Goal: Transaction & Acquisition: Purchase product/service

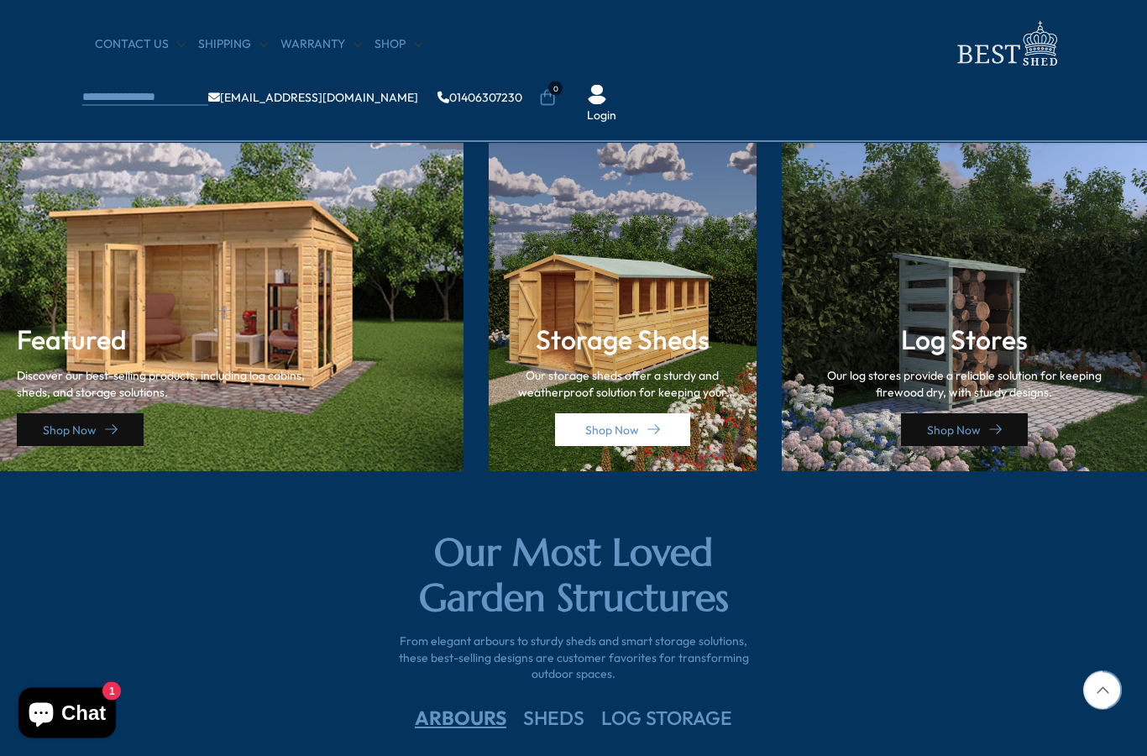
scroll to position [2334, 0]
click at [225, 30] on nav "CONTACT US Shipping Warranty Shop info@bestshed.co.uk 01406307230 0 Login" at bounding box center [573, 70] width 982 height 107
click at [212, 41] on link "Shipping" at bounding box center [233, 44] width 70 height 17
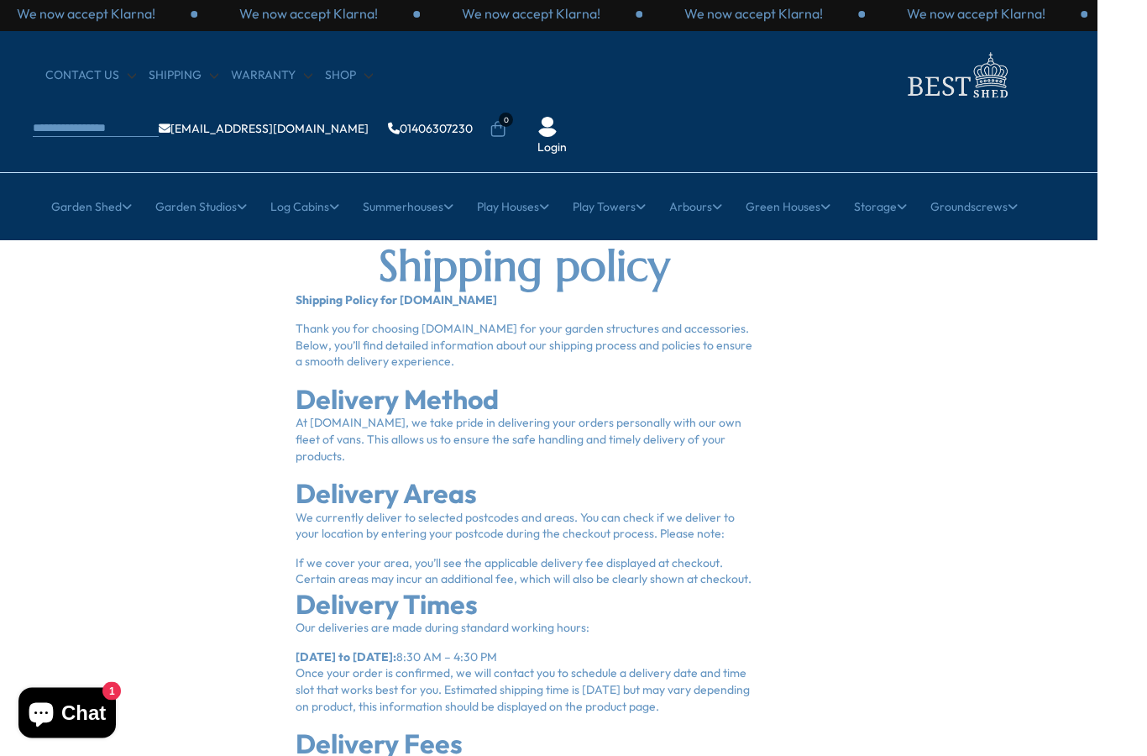
scroll to position [0, 50]
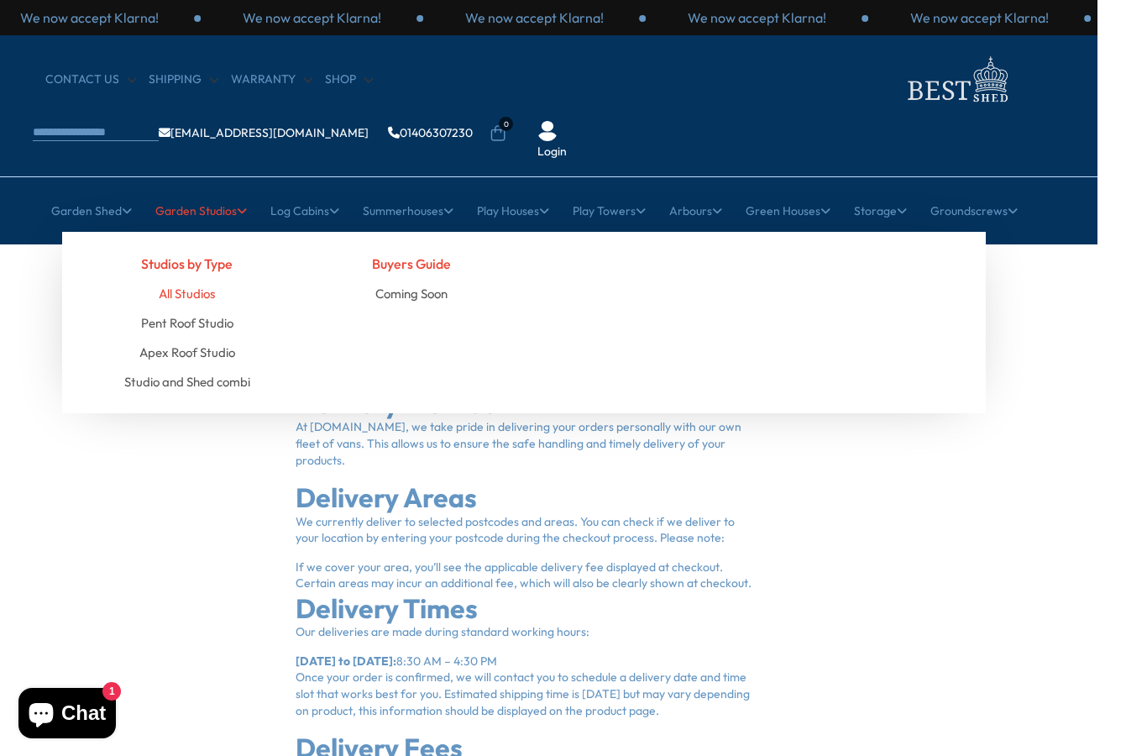
click at [199, 279] on link "All Studios" at bounding box center [187, 293] width 56 height 29
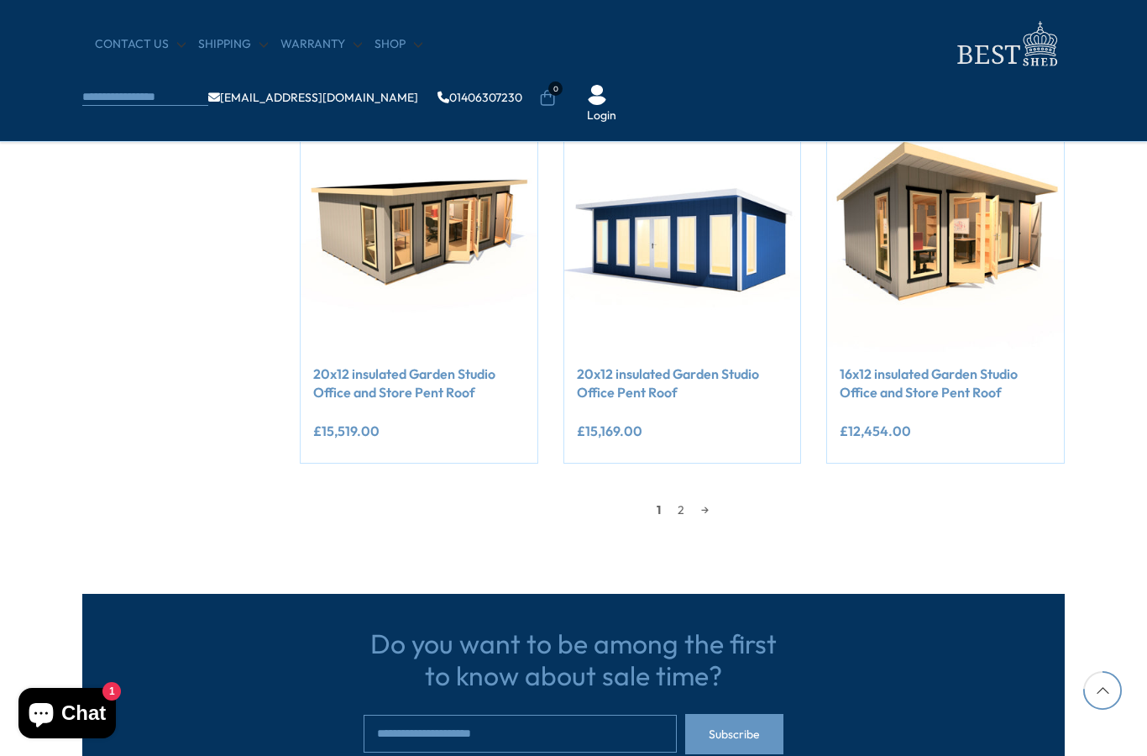
scroll to position [1416, 0]
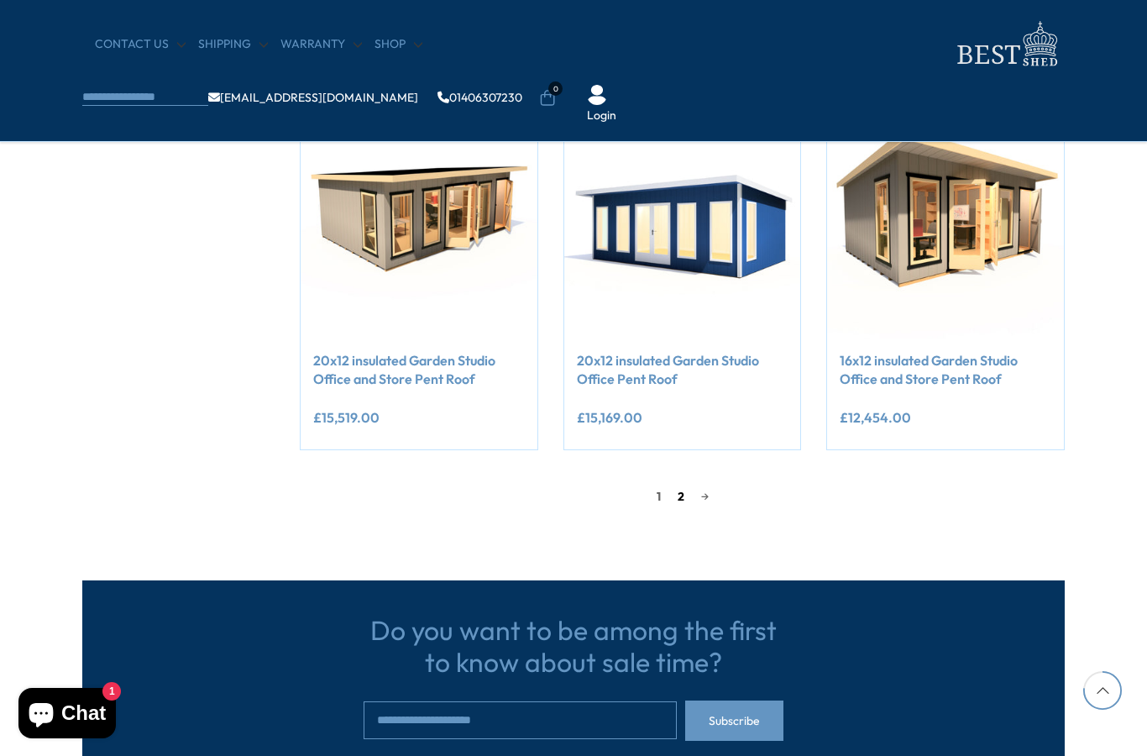
click at [682, 491] on link "2" at bounding box center [681, 496] width 24 height 25
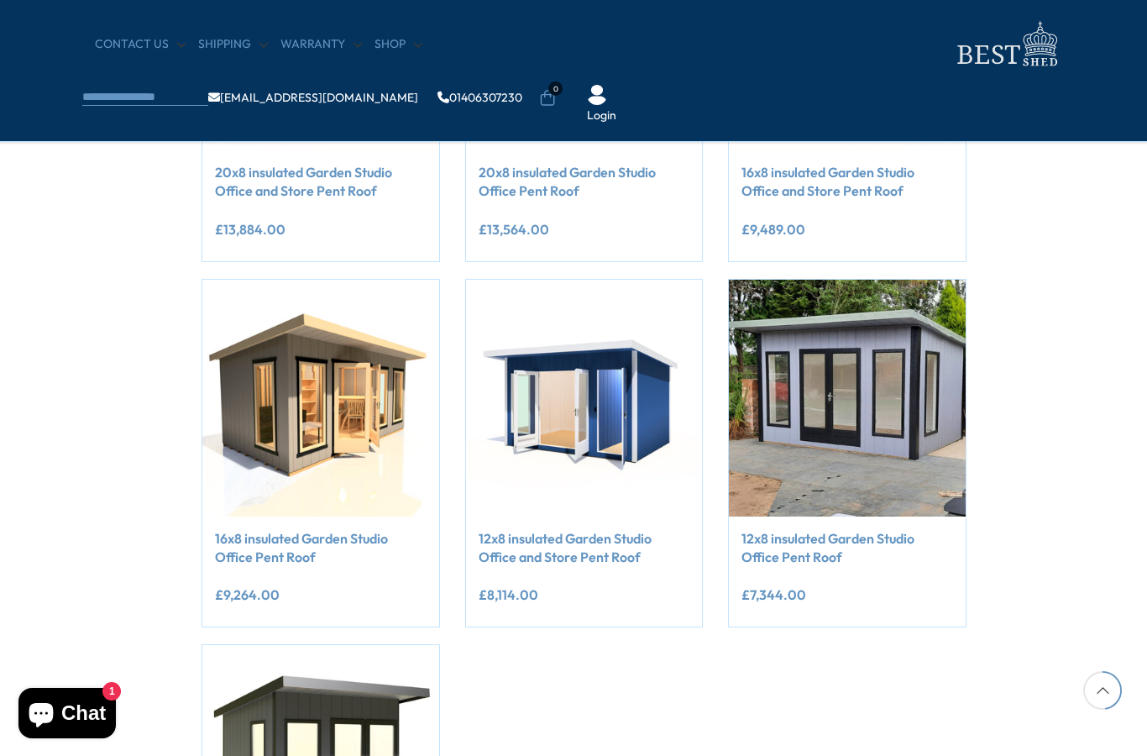
scroll to position [871, 98]
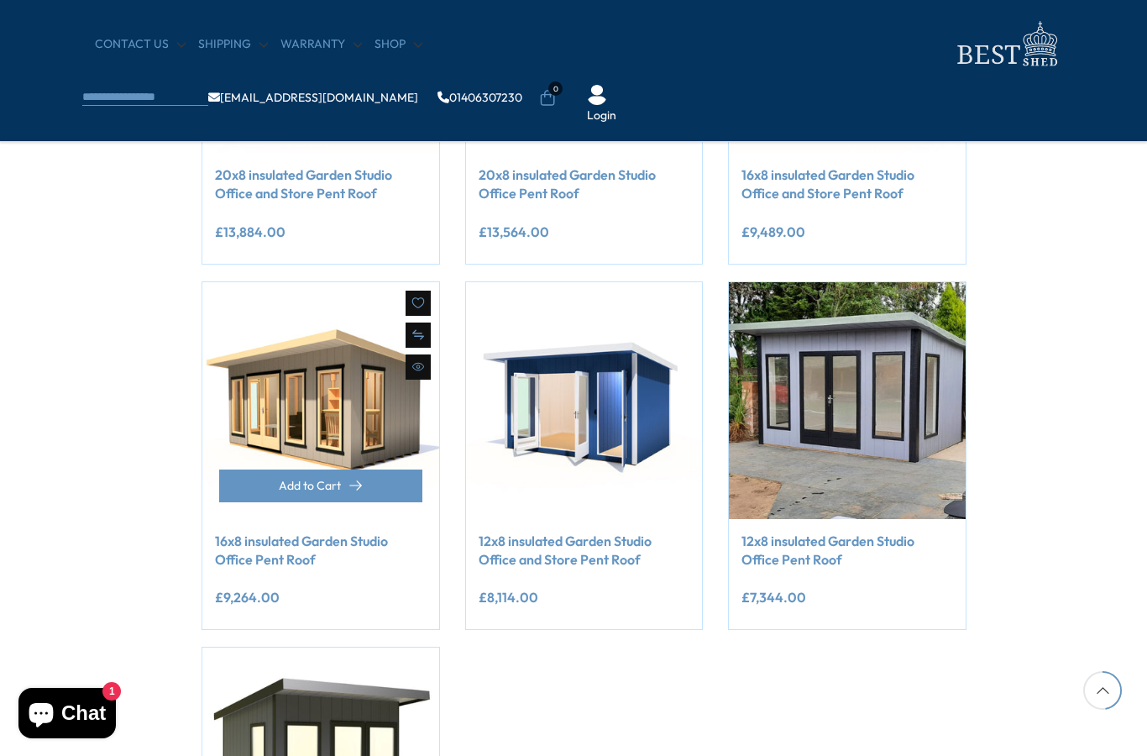
click at [325, 395] on img at bounding box center [320, 400] width 237 height 237
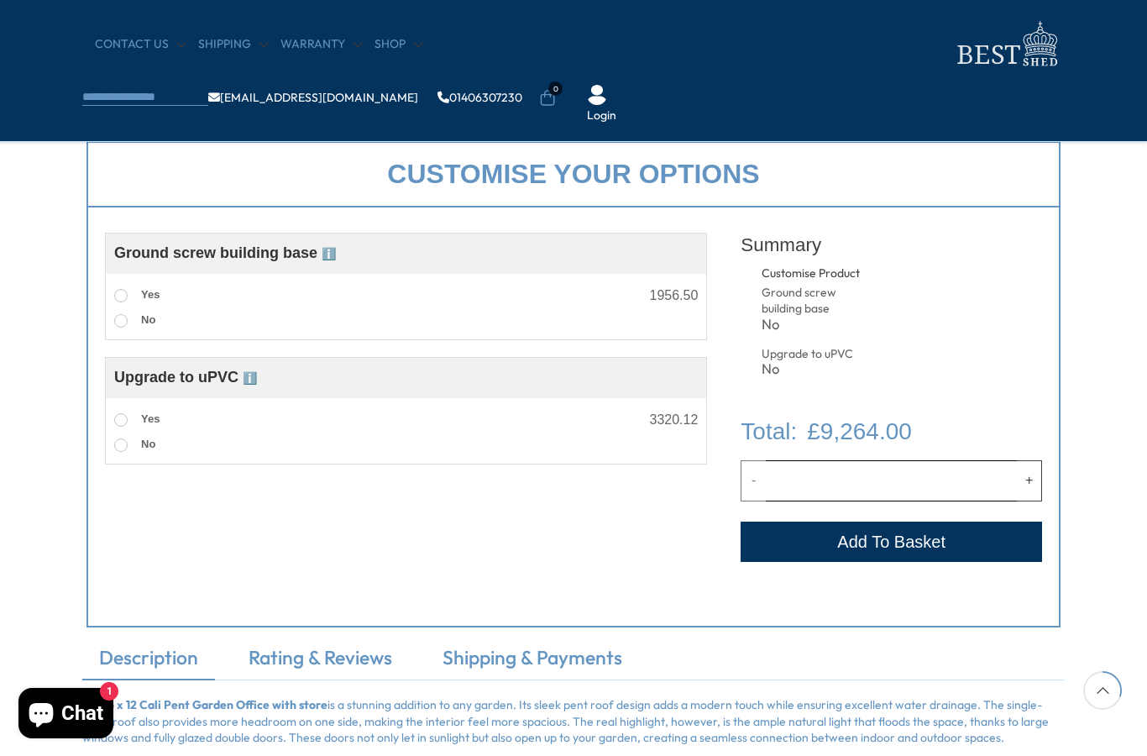
scroll to position [606, 0]
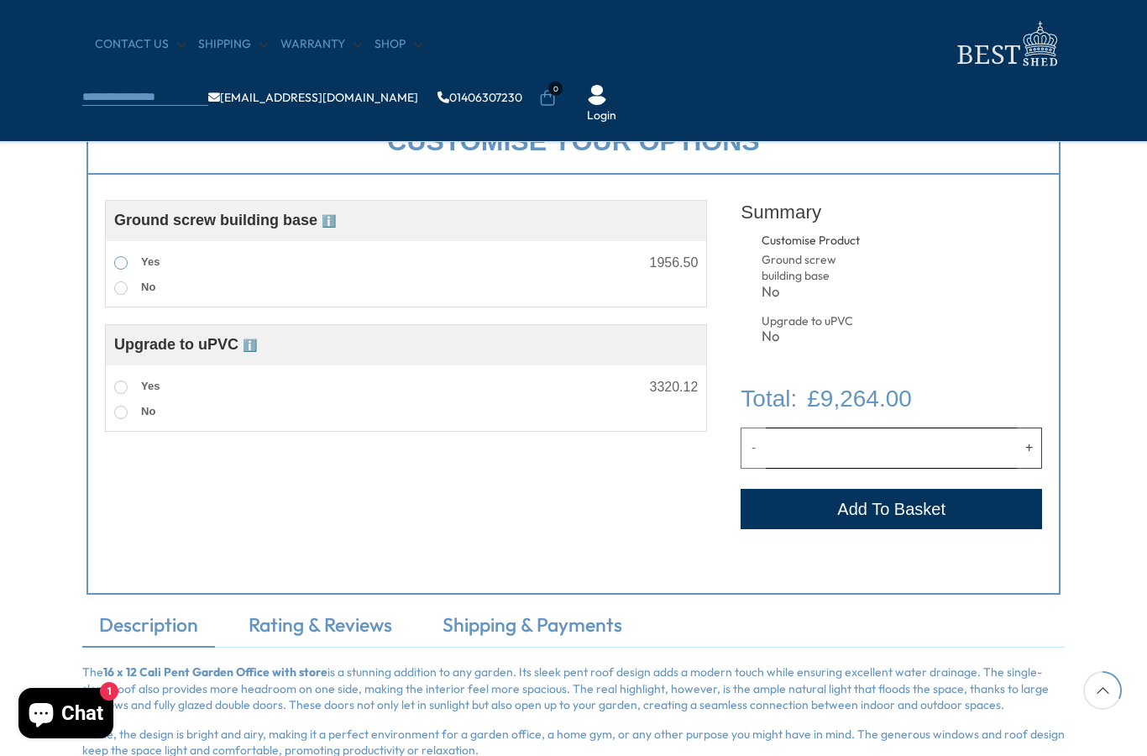
click at [123, 262] on span at bounding box center [120, 262] width 13 height 13
click at [117, 388] on span at bounding box center [120, 386] width 13 height 13
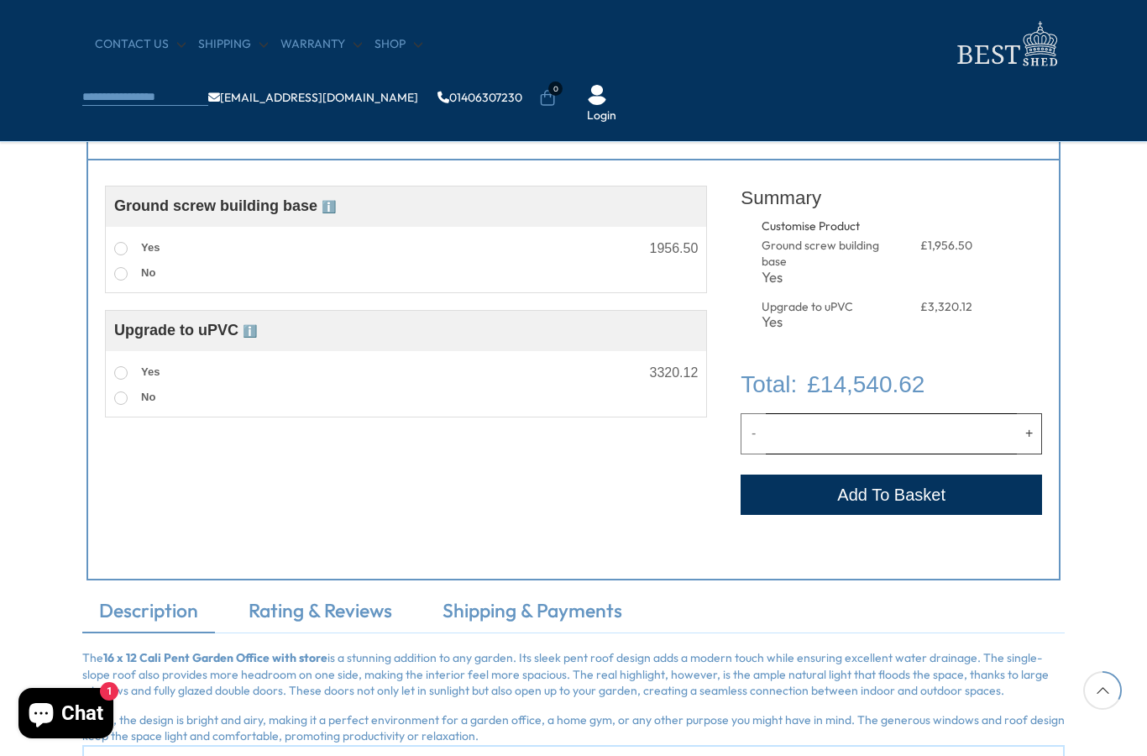
scroll to position [617, 0]
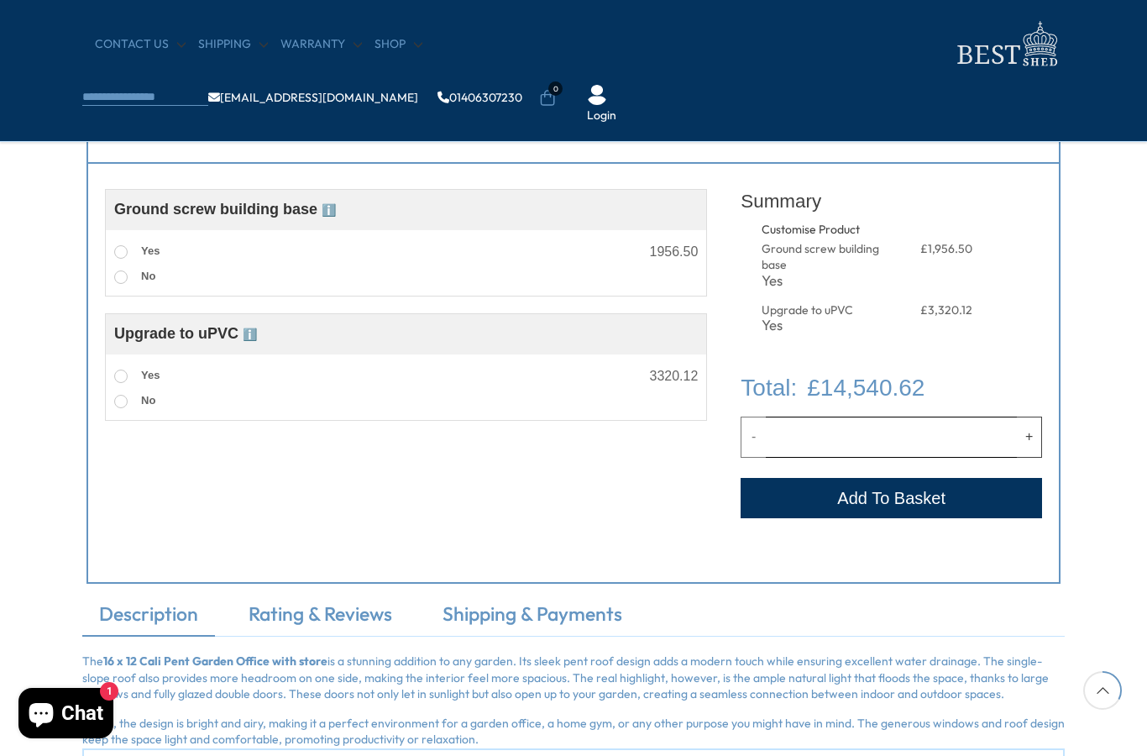
click at [287, 177] on div "Customise Product Ground screw building base ℹ️ Assembled Ground Screw Base A s…" at bounding box center [573, 374] width 974 height 420
click at [331, 215] on span "ℹ️" at bounding box center [329, 209] width 14 height 13
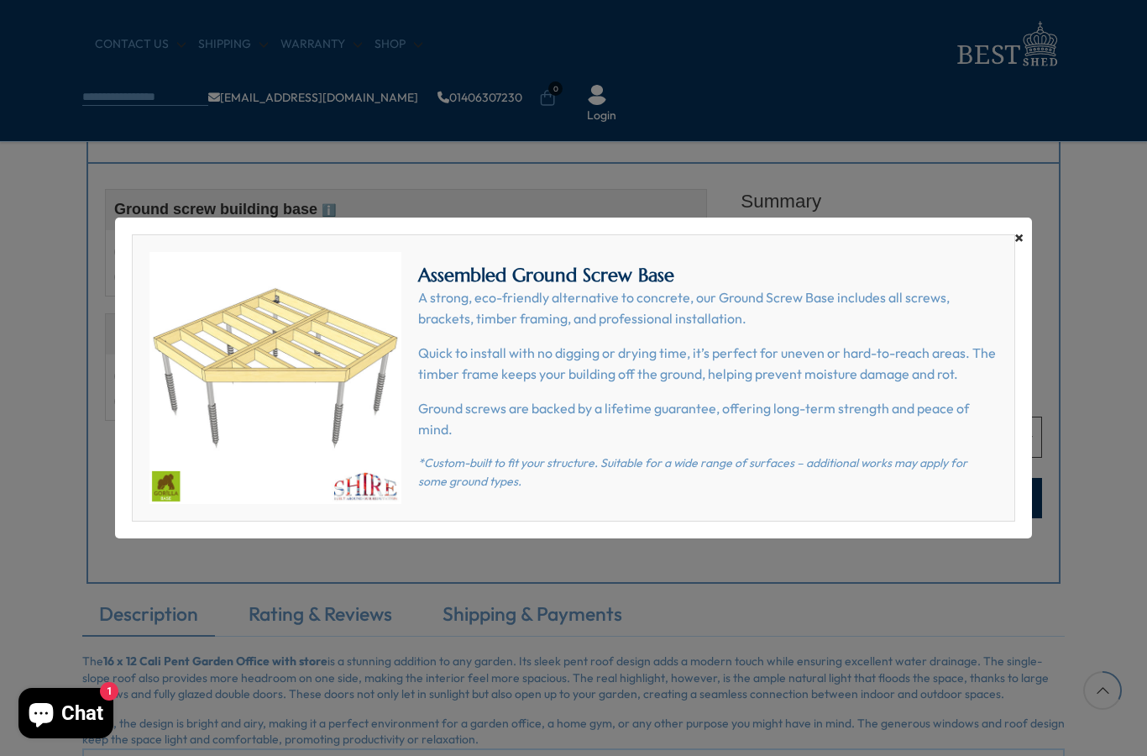
click at [1022, 240] on span "×" at bounding box center [1018, 238] width 9 height 24
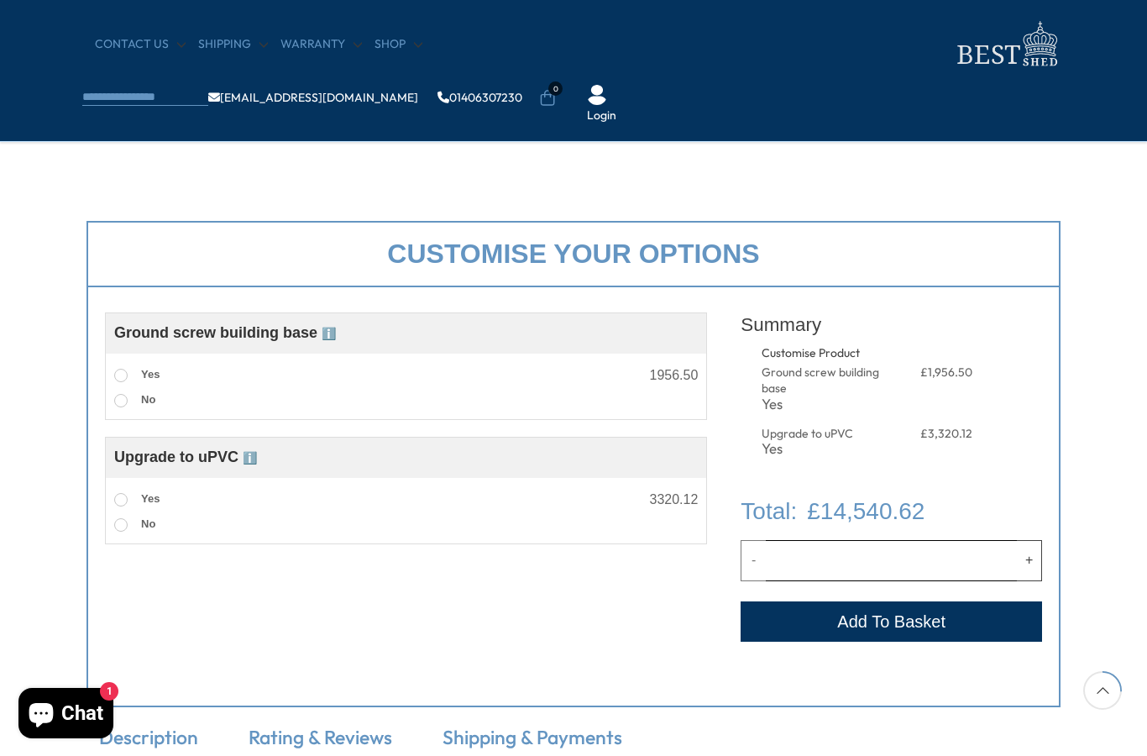
scroll to position [505, 0]
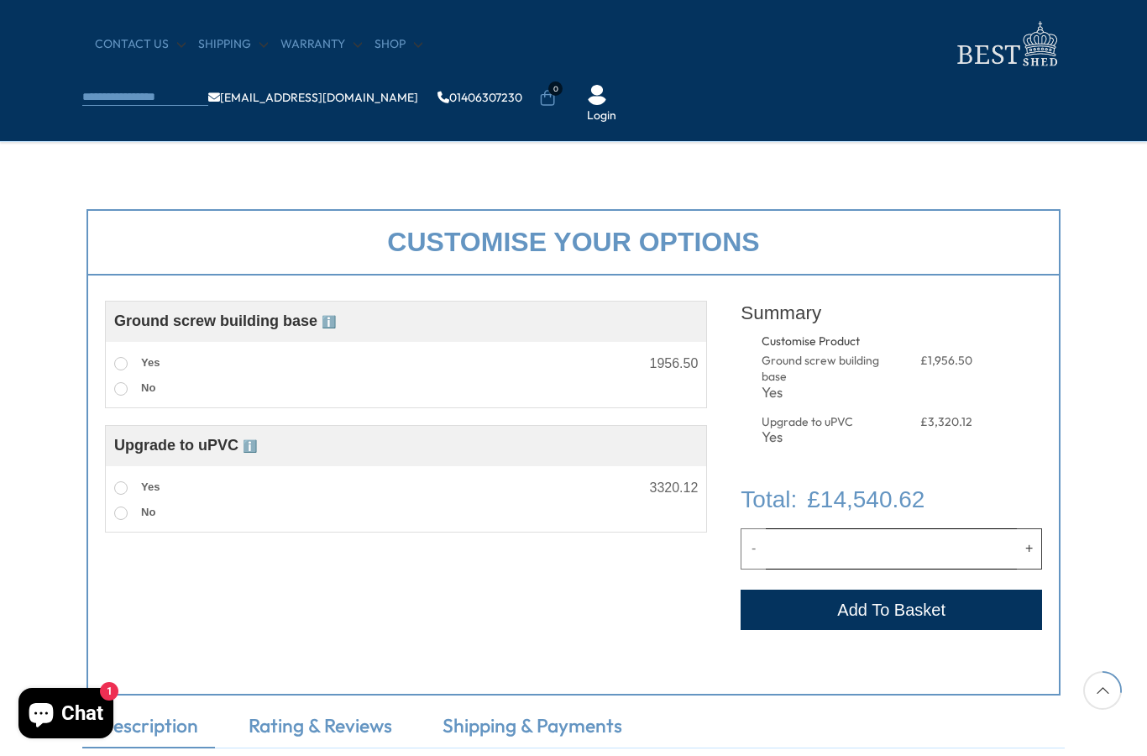
click at [257, 446] on span "ℹ️" at bounding box center [250, 445] width 14 height 13
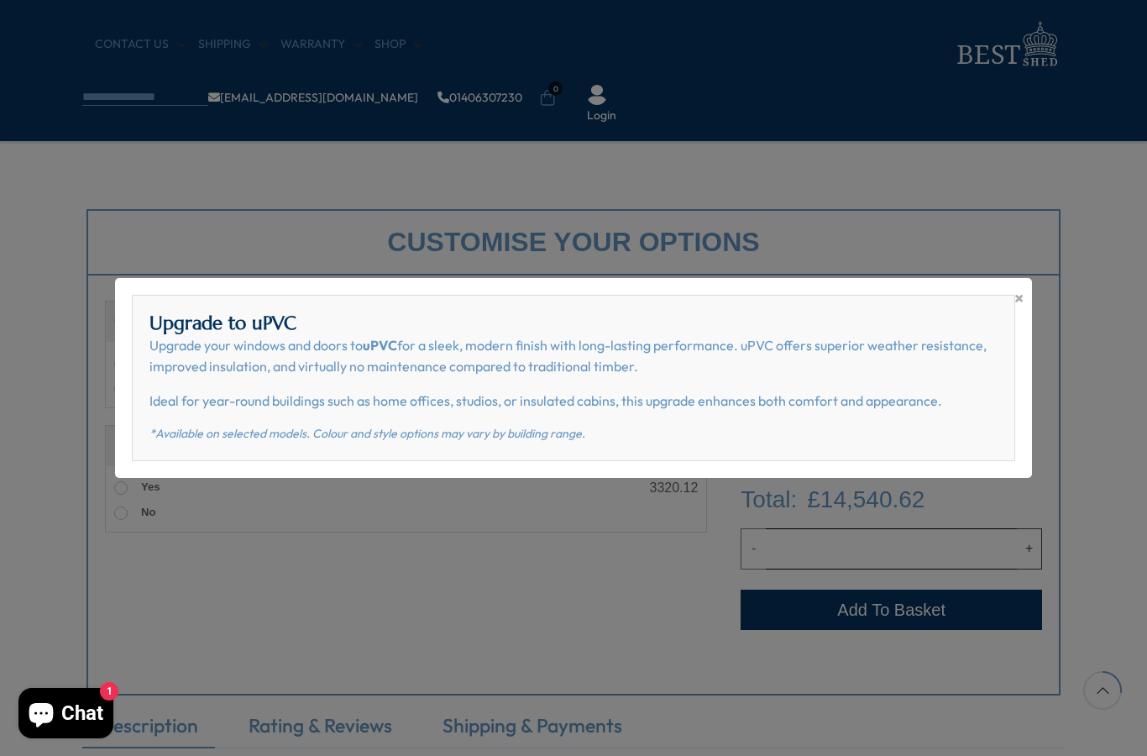
click at [582, 577] on div "× Upgrade to uPVC Upgrade your windows and doors to uPVC for a sleek, modern fi…" at bounding box center [573, 378] width 1147 height 756
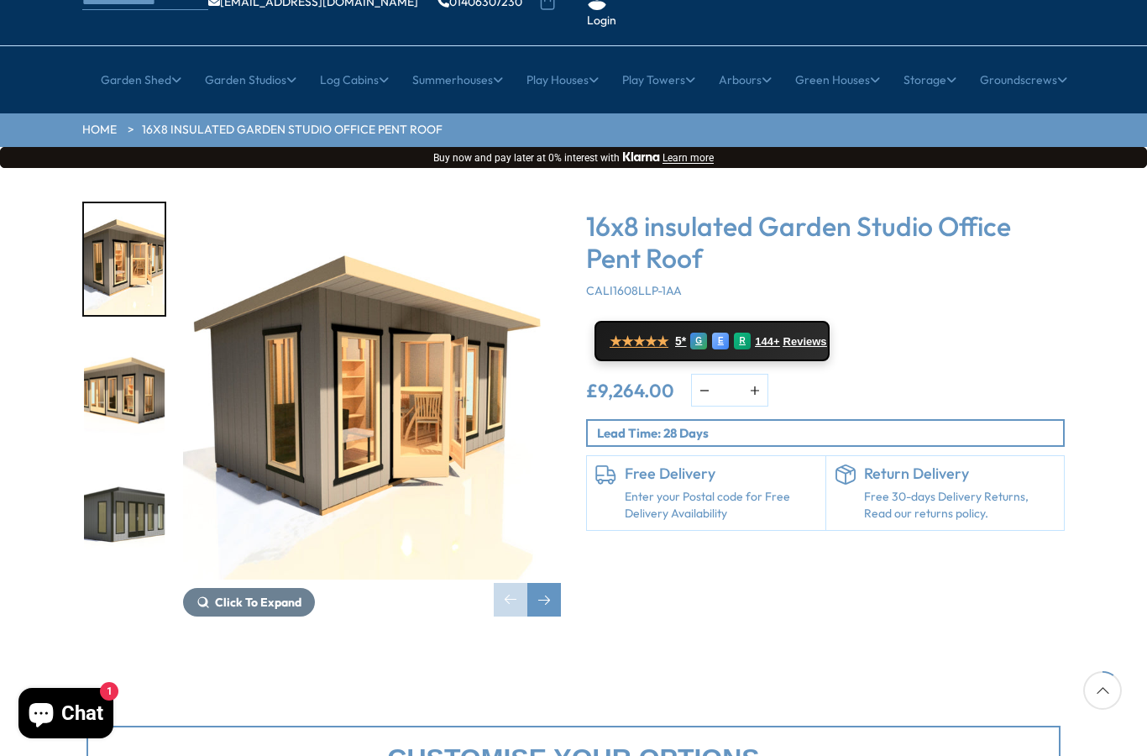
scroll to position [128, 0]
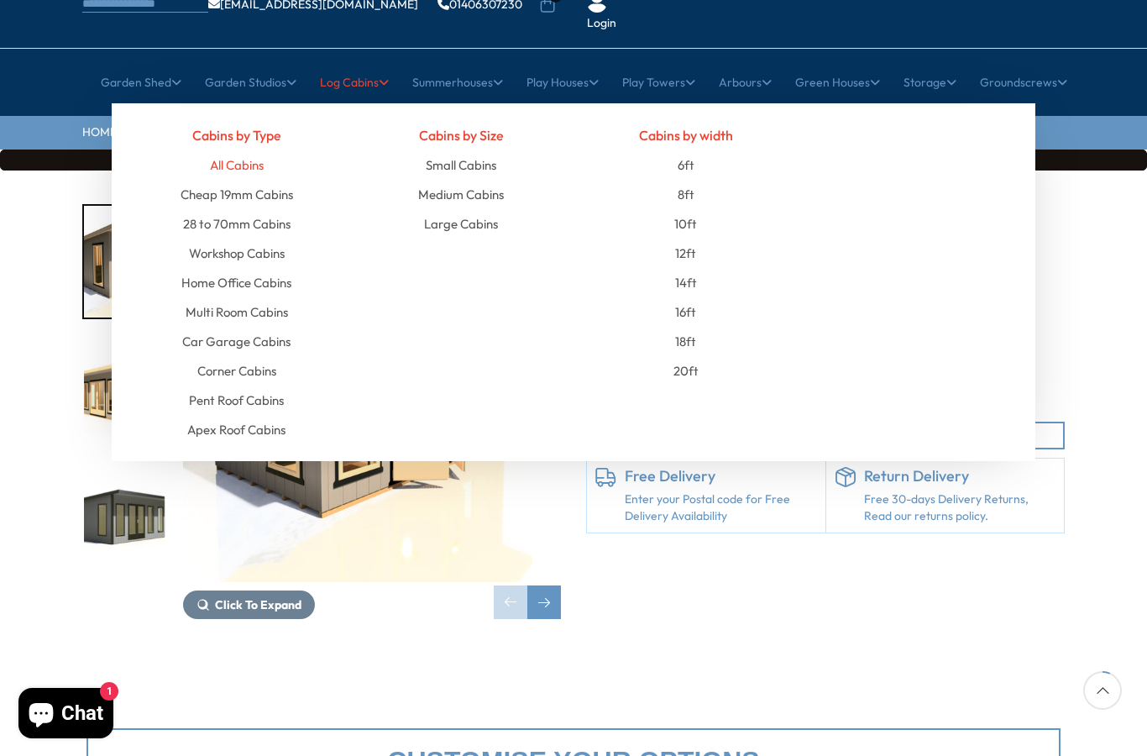
click at [232, 150] on link "All Cabins" at bounding box center [237, 164] width 54 height 29
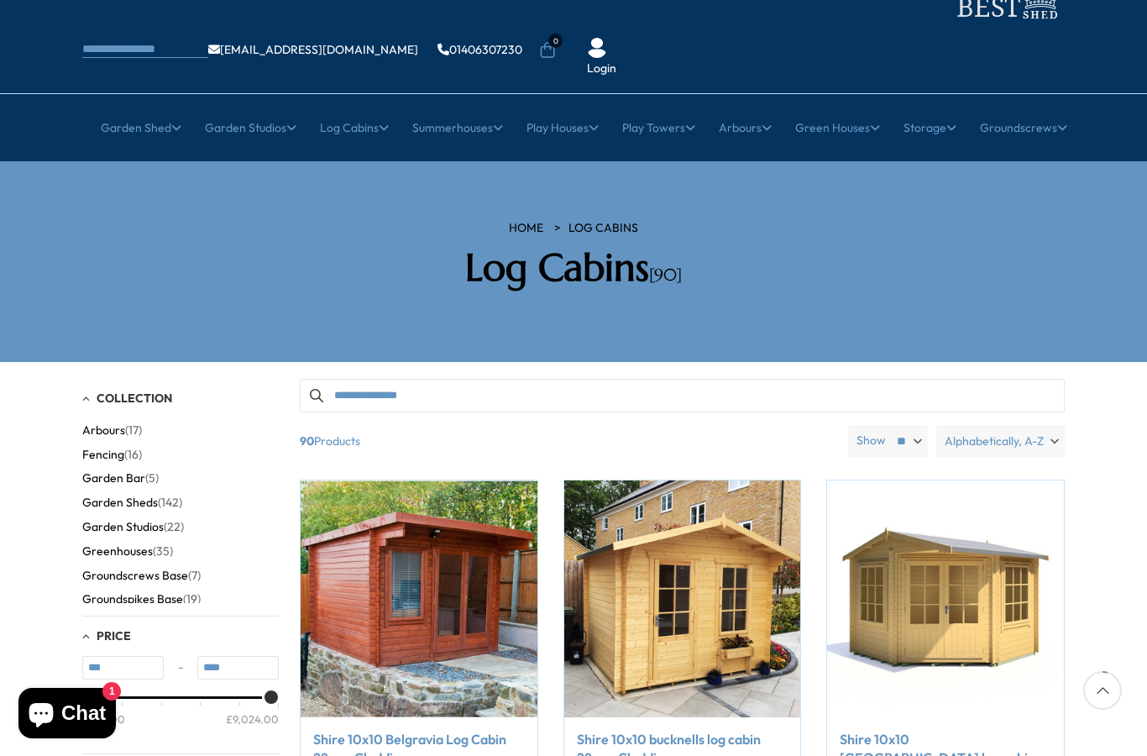
scroll to position [81, 0]
click at [1049, 426] on label "Alphabetically, A-Z" at bounding box center [1000, 442] width 128 height 32
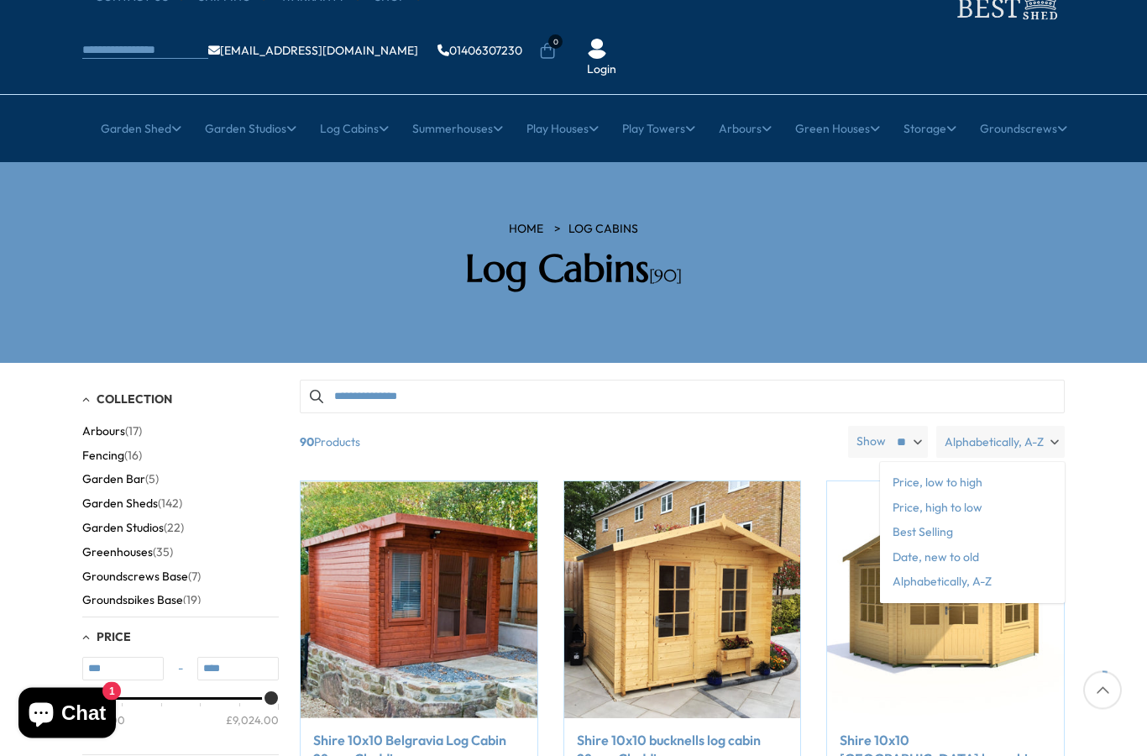
scroll to position [82, 0]
click at [957, 495] on span "Price, high to low" at bounding box center [972, 507] width 185 height 25
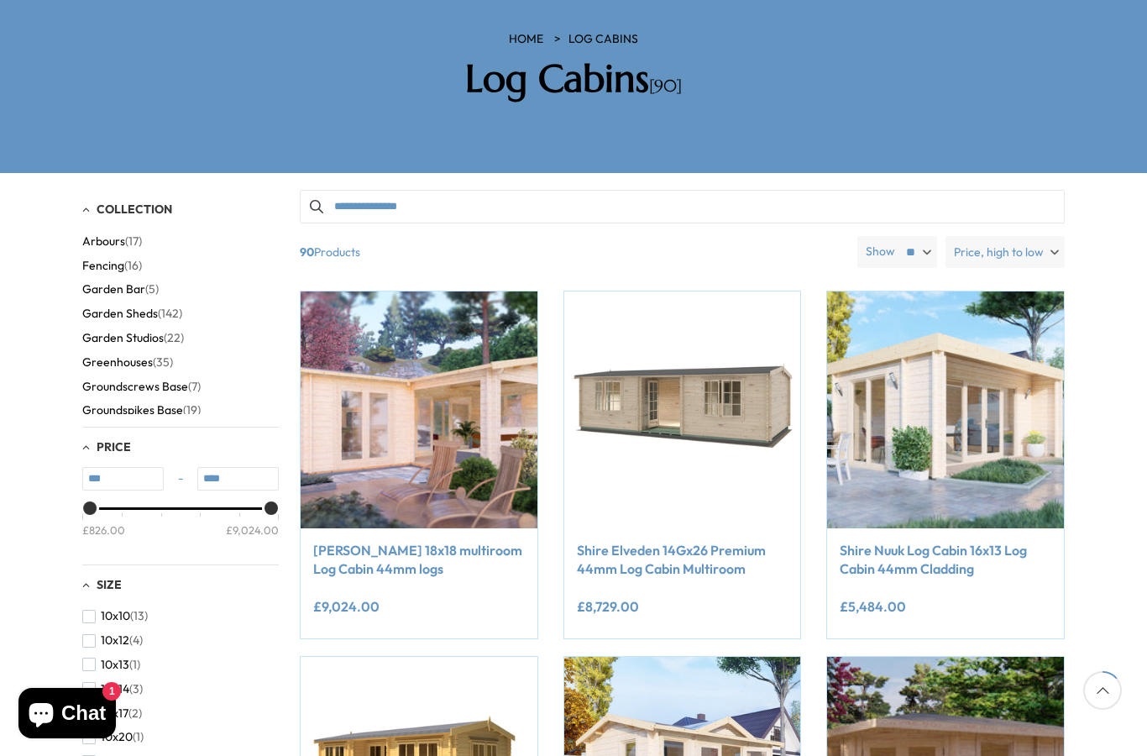
scroll to position [267, 0]
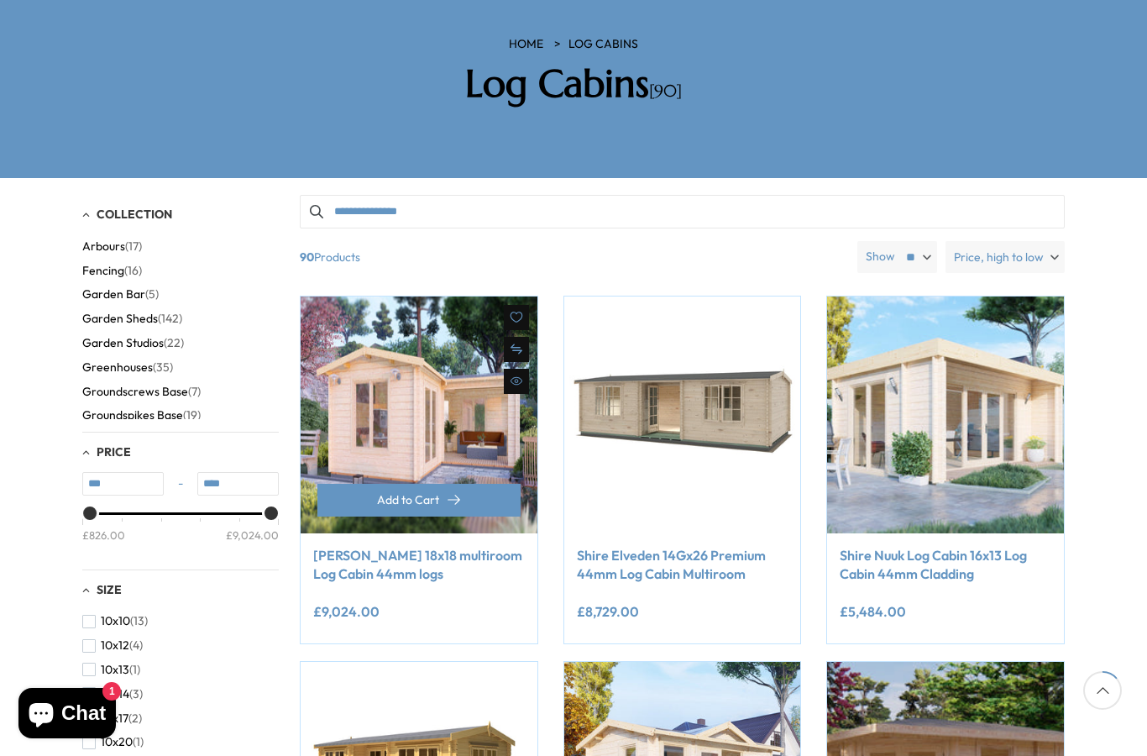
click at [437, 367] on img at bounding box center [419, 414] width 237 height 237
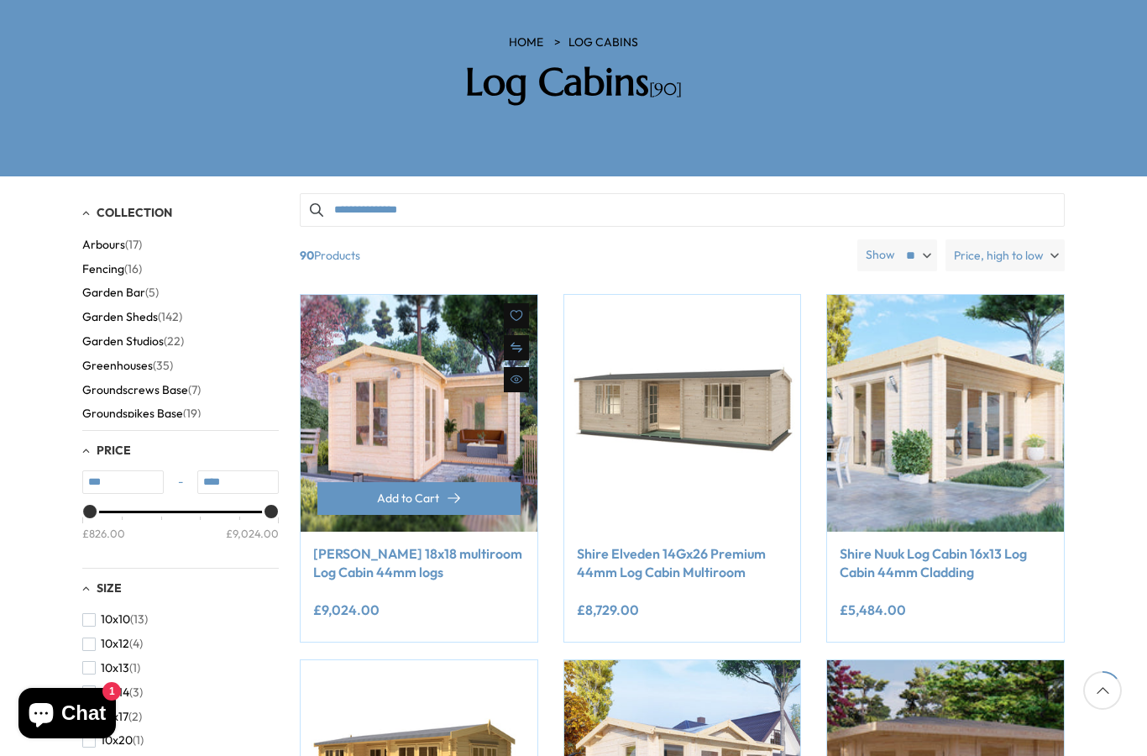
scroll to position [268, 0]
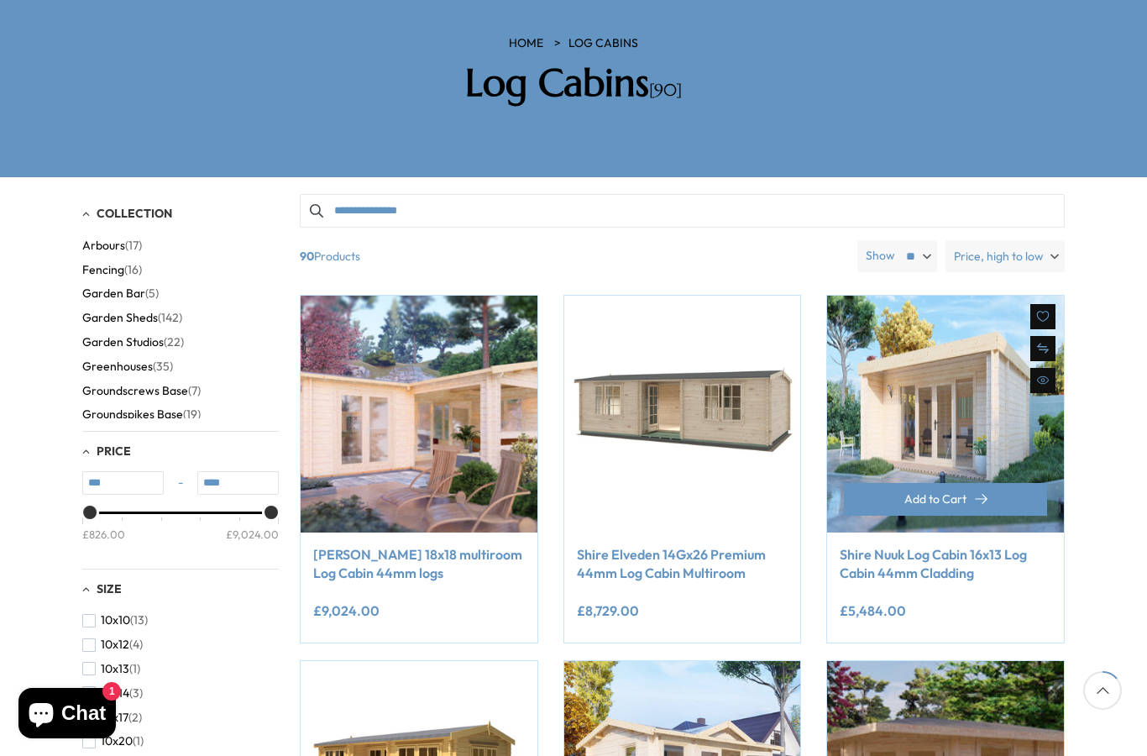
click at [962, 364] on img at bounding box center [945, 413] width 237 height 237
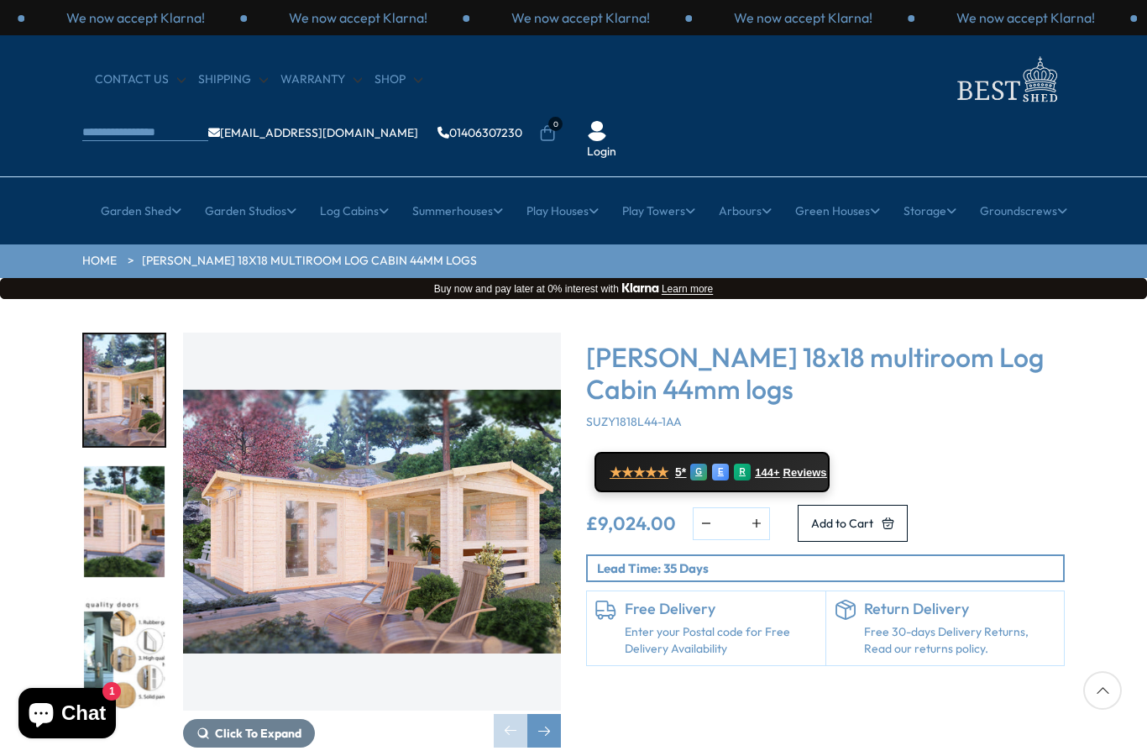
click at [463, 468] on img "1 / 7" at bounding box center [372, 521] width 378 height 378
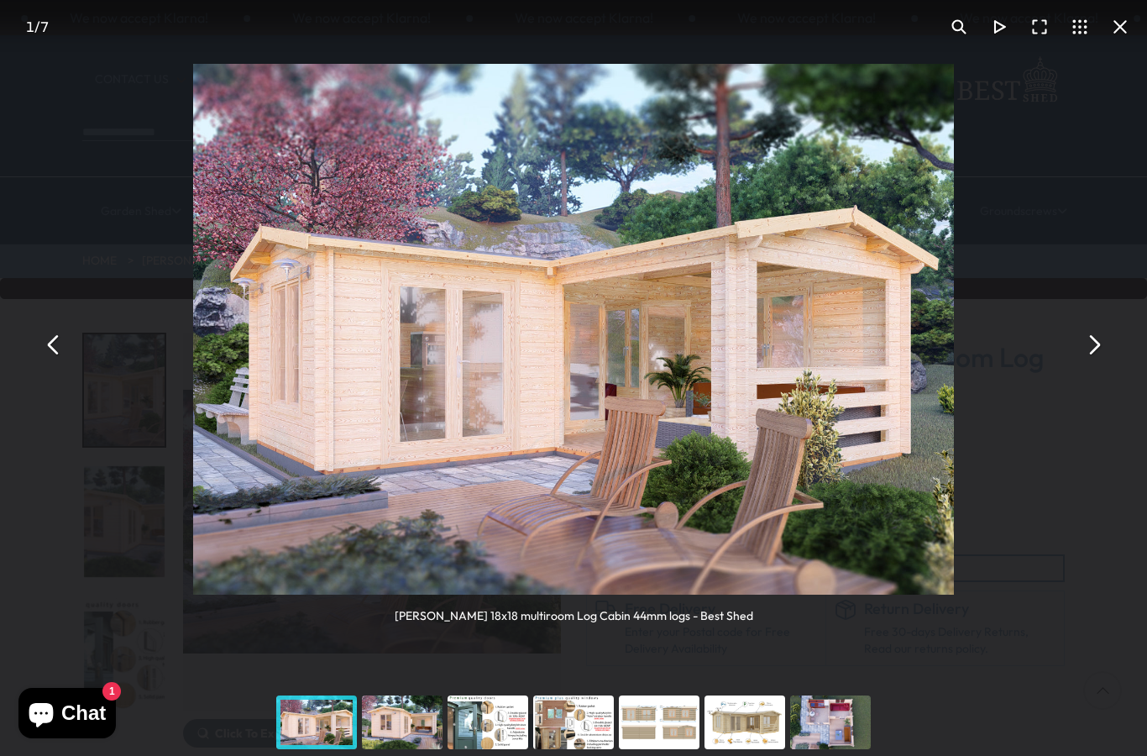
click at [1095, 332] on button "You can close this modal content with the ESC key" at bounding box center [1093, 344] width 40 height 40
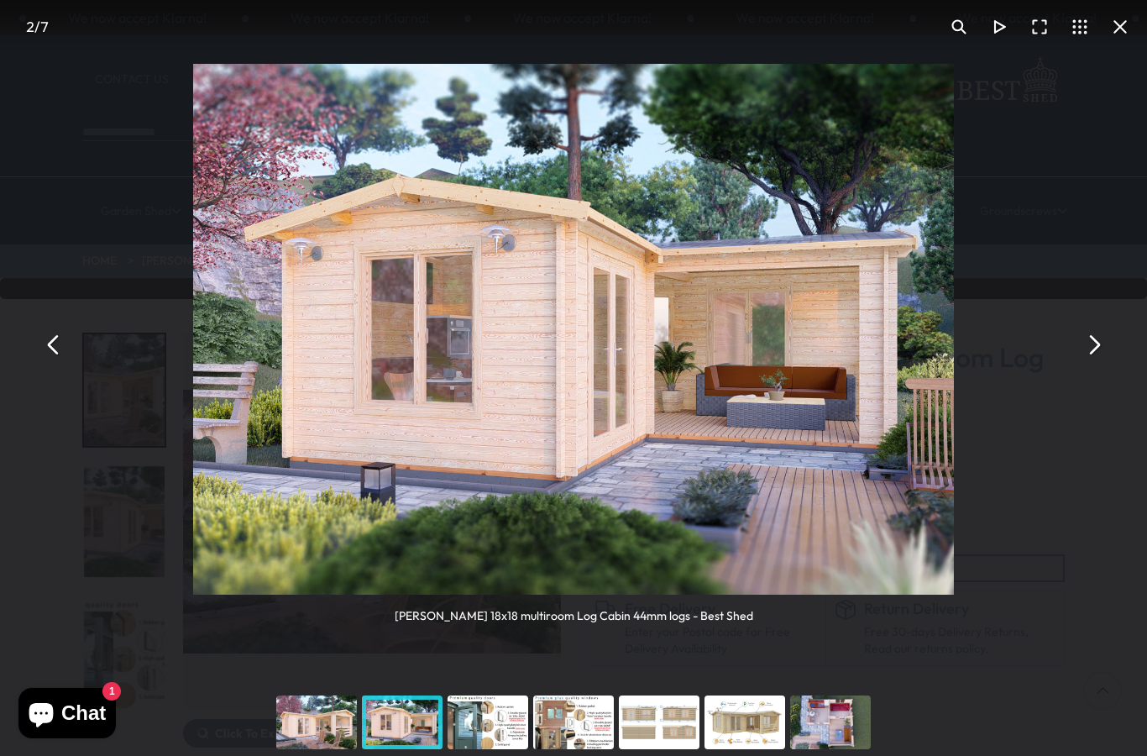
click at [1097, 334] on button "You can close this modal content with the ESC key" at bounding box center [1093, 344] width 40 height 40
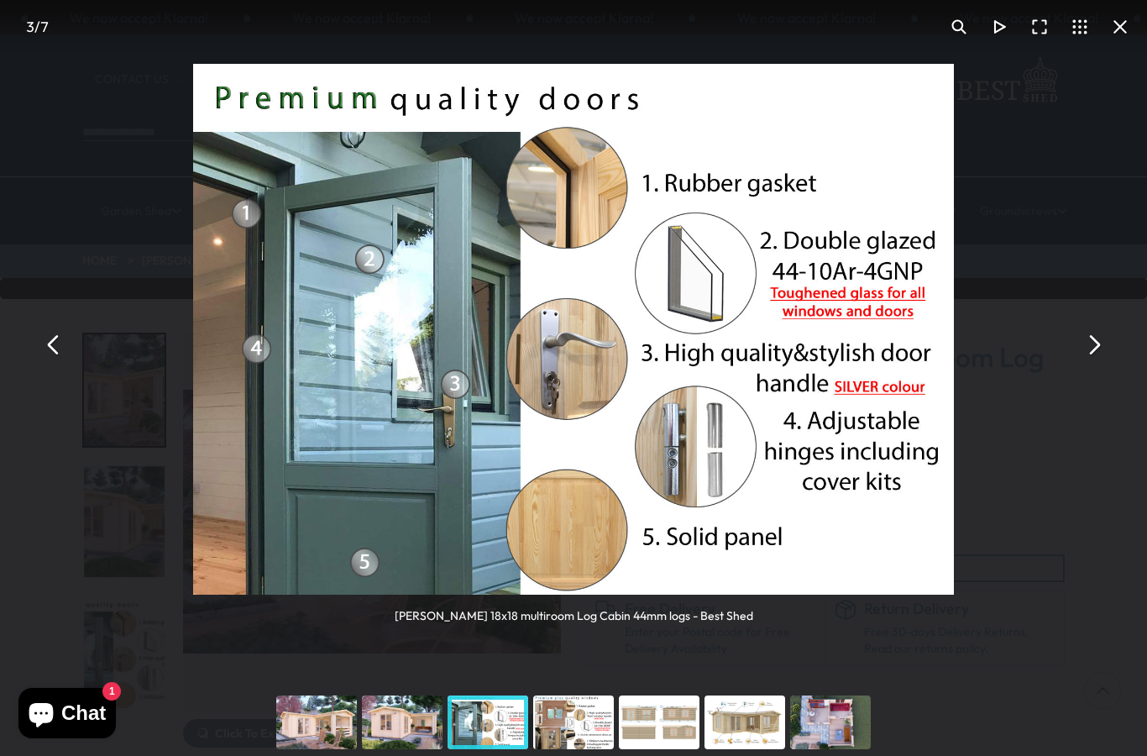
click at [1103, 332] on button "You can close this modal content with the ESC key" at bounding box center [1093, 344] width 40 height 40
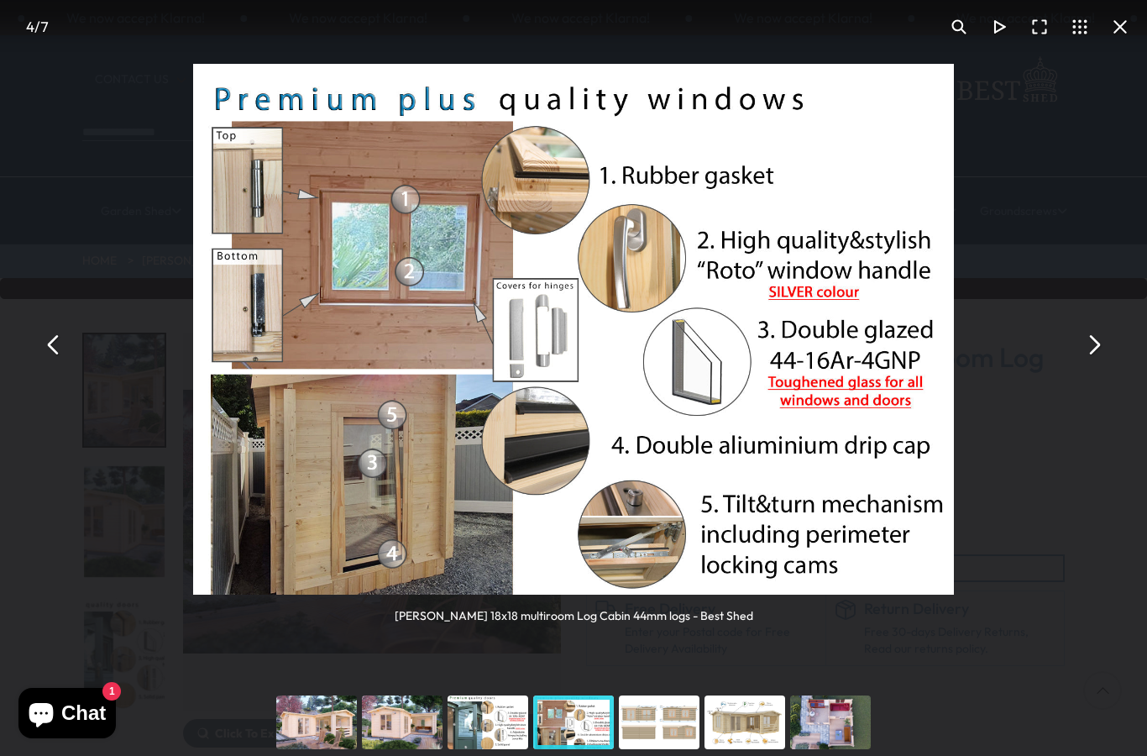
click at [1102, 327] on button "You can close this modal content with the ESC key" at bounding box center [1093, 344] width 40 height 40
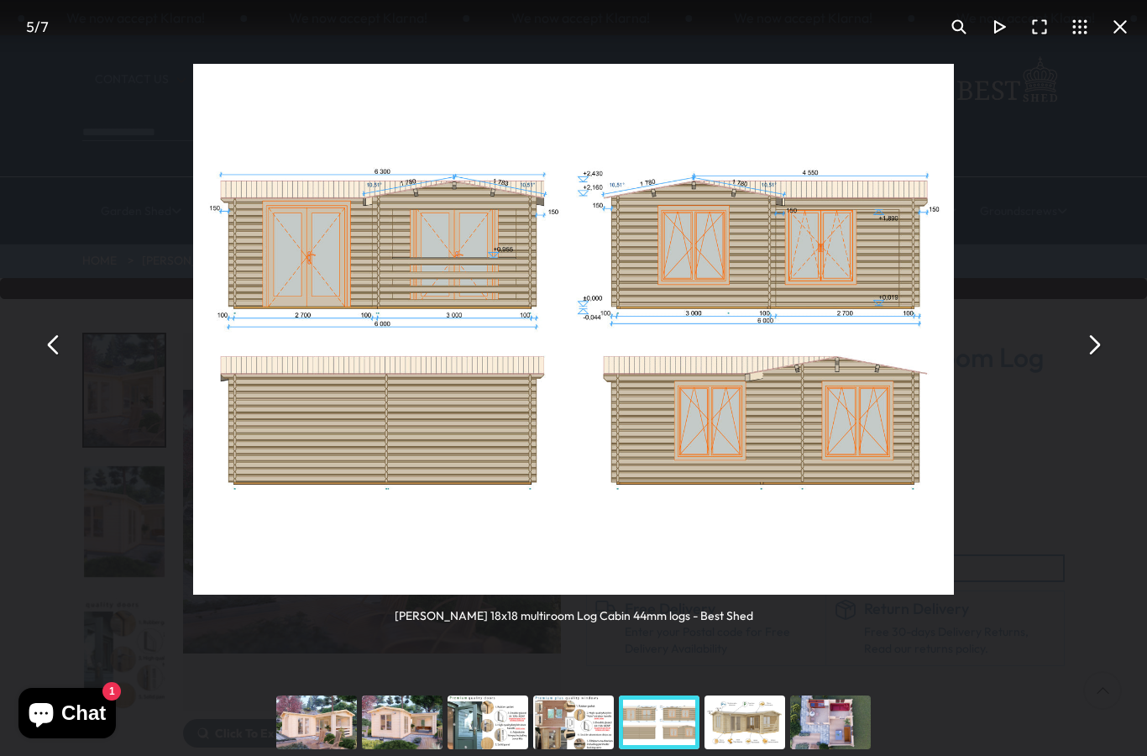
click at [1109, 324] on button "You can close this modal content with the ESC key" at bounding box center [1093, 344] width 40 height 40
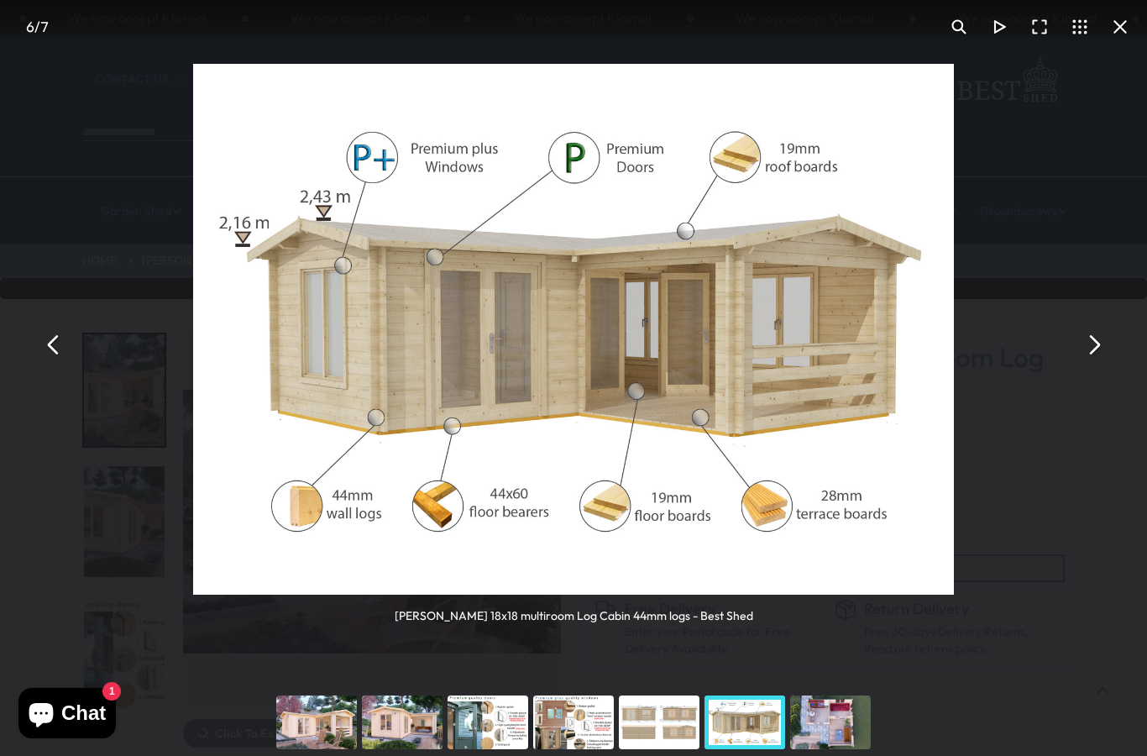
click at [1112, 327] on div "Shire Suzy 18x18 multiroom Log Cabin 44mm logs - Best Shed" at bounding box center [573, 344] width 1147 height 688
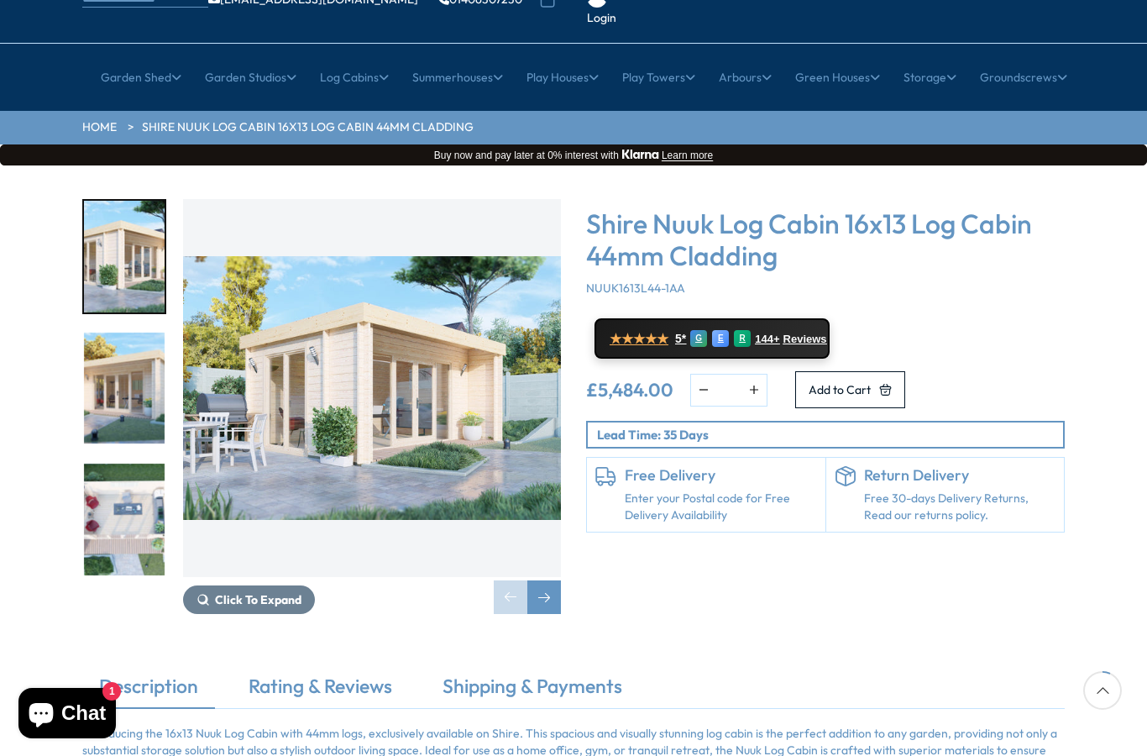
scroll to position [164, 0]
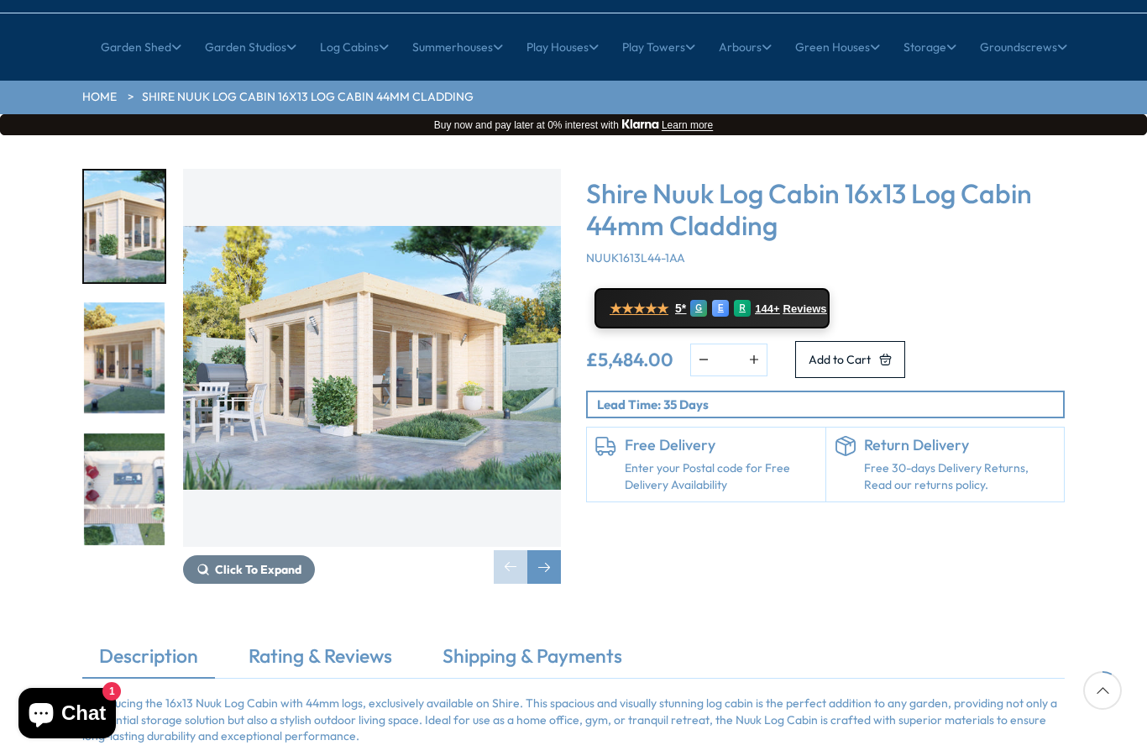
click at [422, 298] on img "1 / 9" at bounding box center [372, 358] width 378 height 378
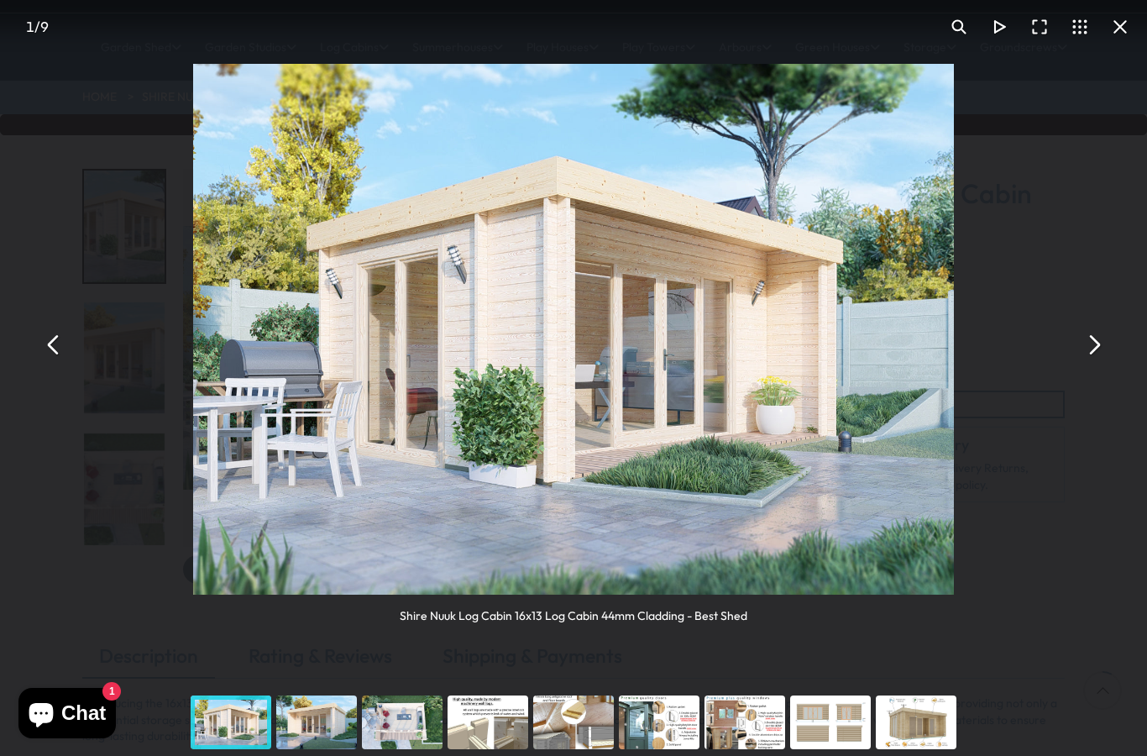
click at [1098, 333] on button "You can close this modal content with the ESC key" at bounding box center [1093, 344] width 40 height 40
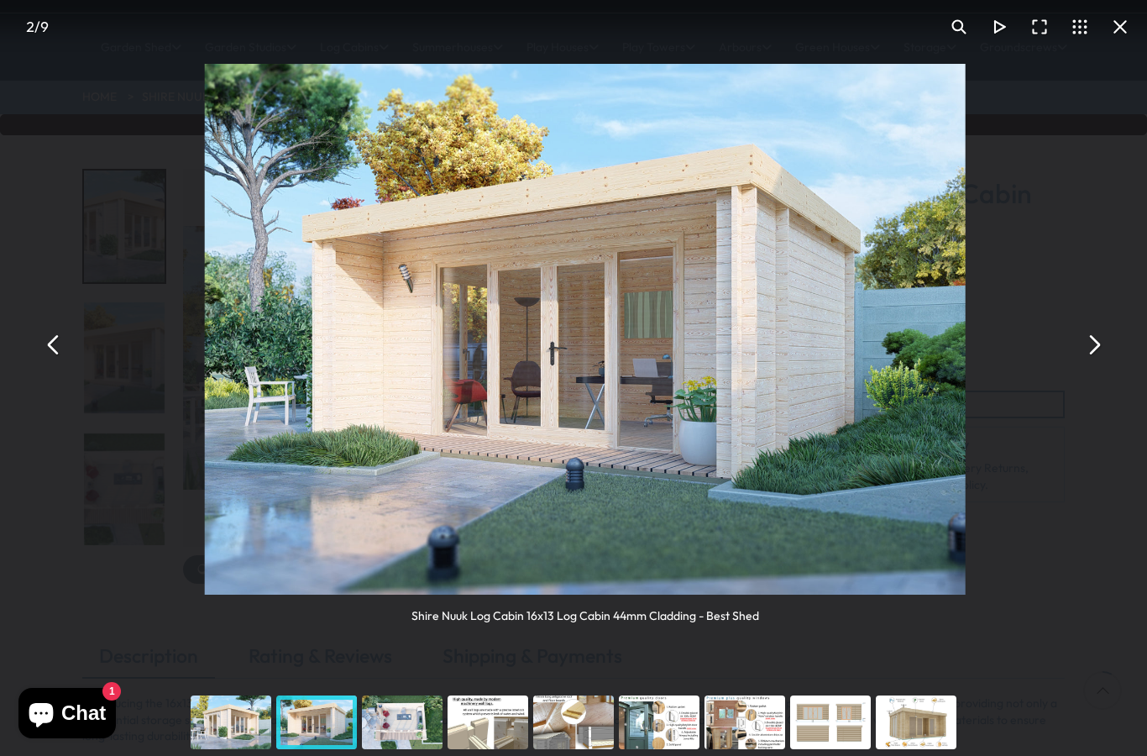
click at [1090, 337] on button "You can close this modal content with the ESC key" at bounding box center [1093, 344] width 40 height 40
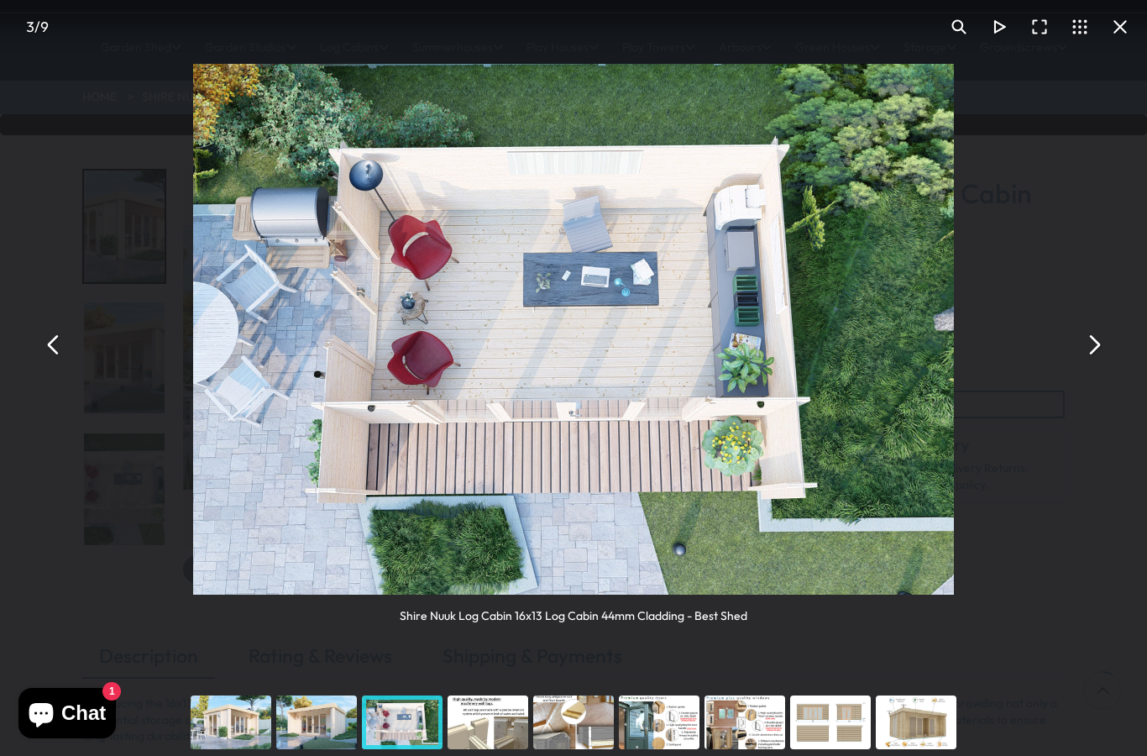
click at [1102, 339] on button "You can close this modal content with the ESC key" at bounding box center [1093, 344] width 40 height 40
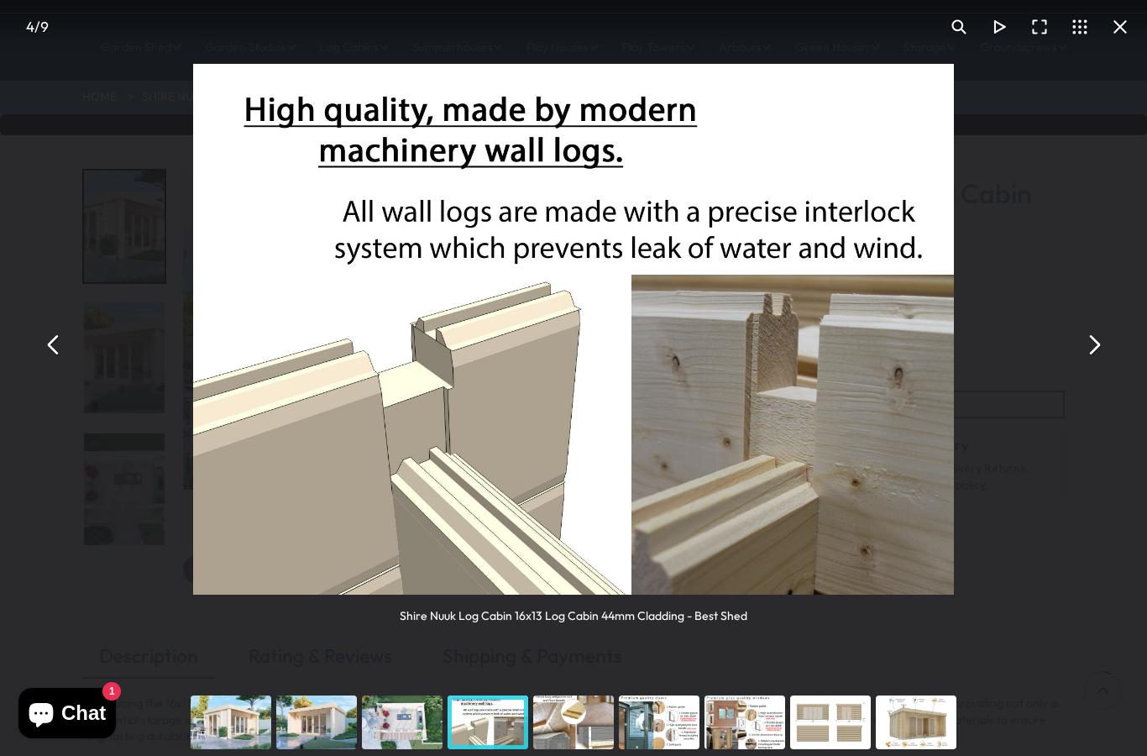
click at [1099, 337] on button "You can close this modal content with the ESC key" at bounding box center [1093, 344] width 40 height 40
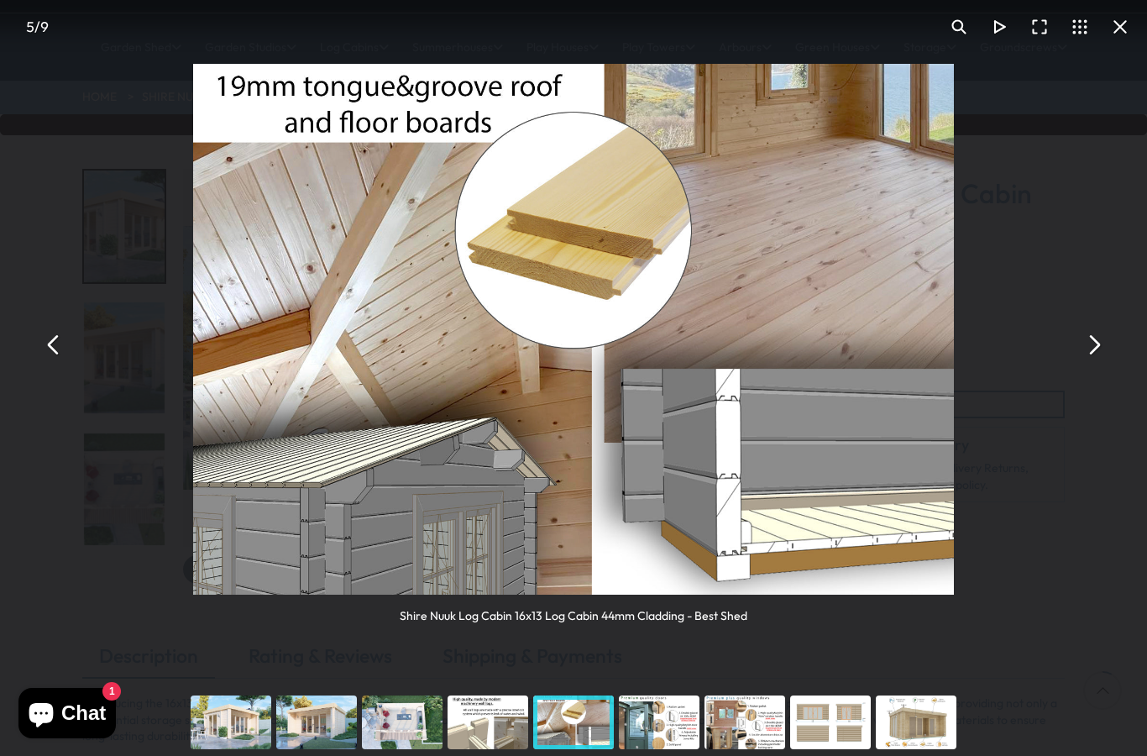
click at [1098, 334] on button "You can close this modal content with the ESC key" at bounding box center [1093, 344] width 40 height 40
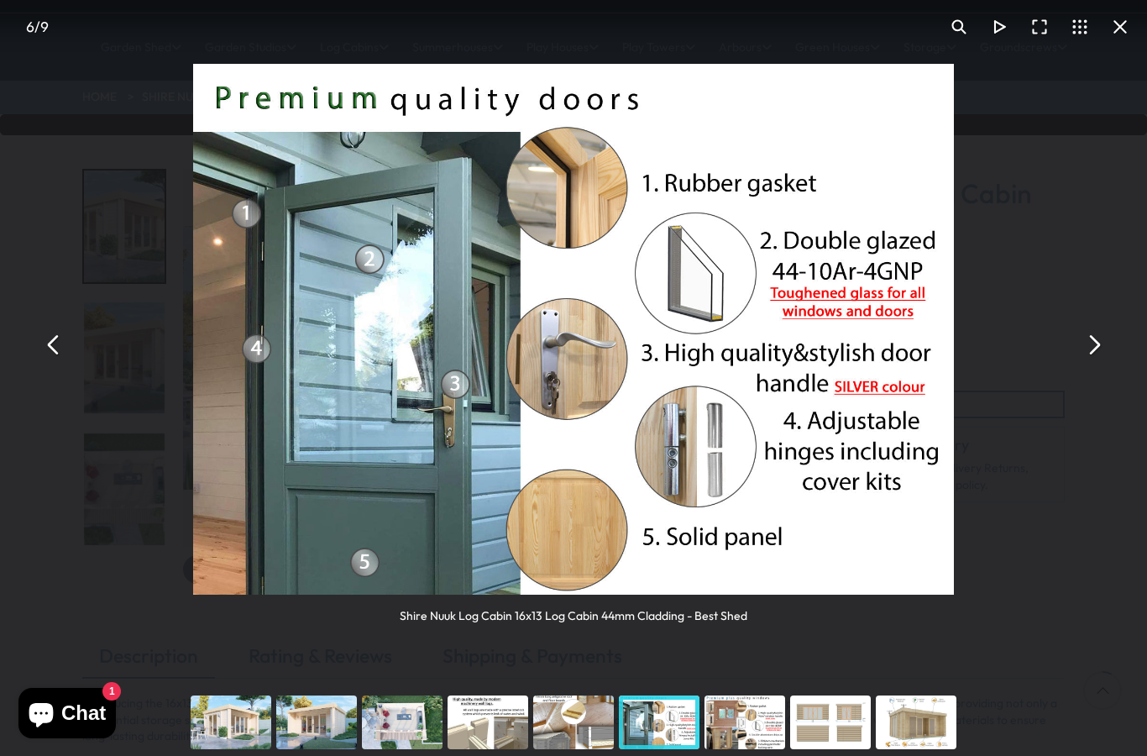
click at [1115, 27] on button "You can close this modal content with the ESC key" at bounding box center [1120, 27] width 40 height 40
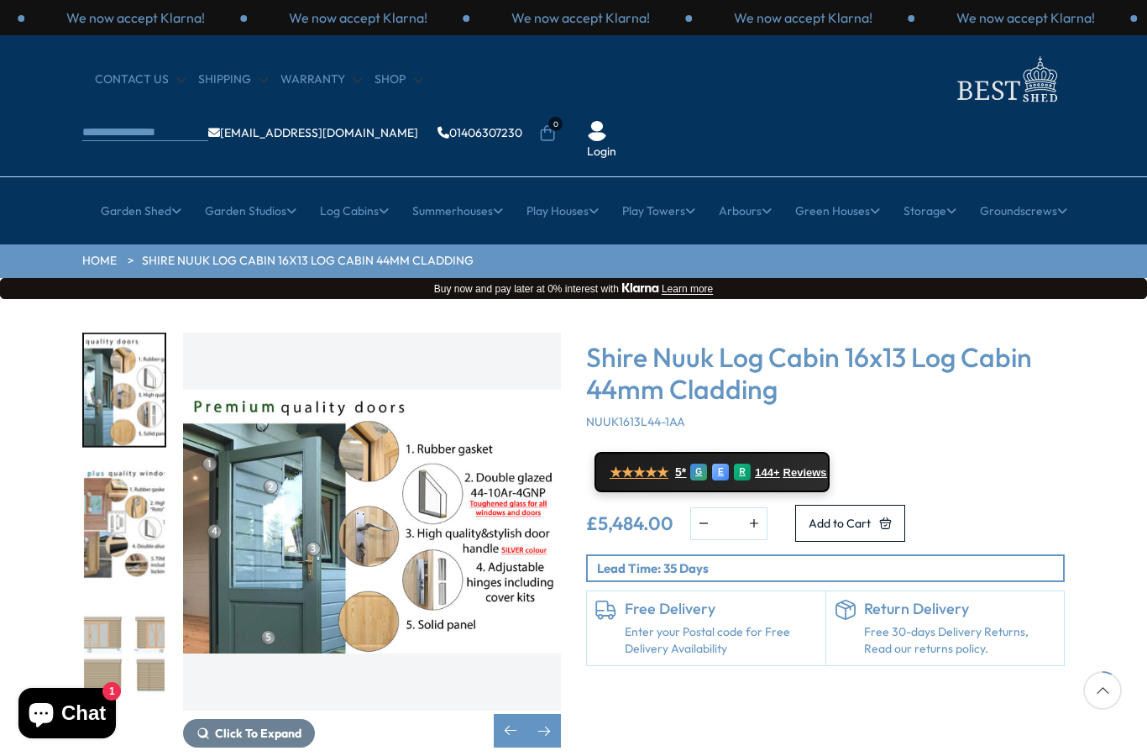
scroll to position [164, 0]
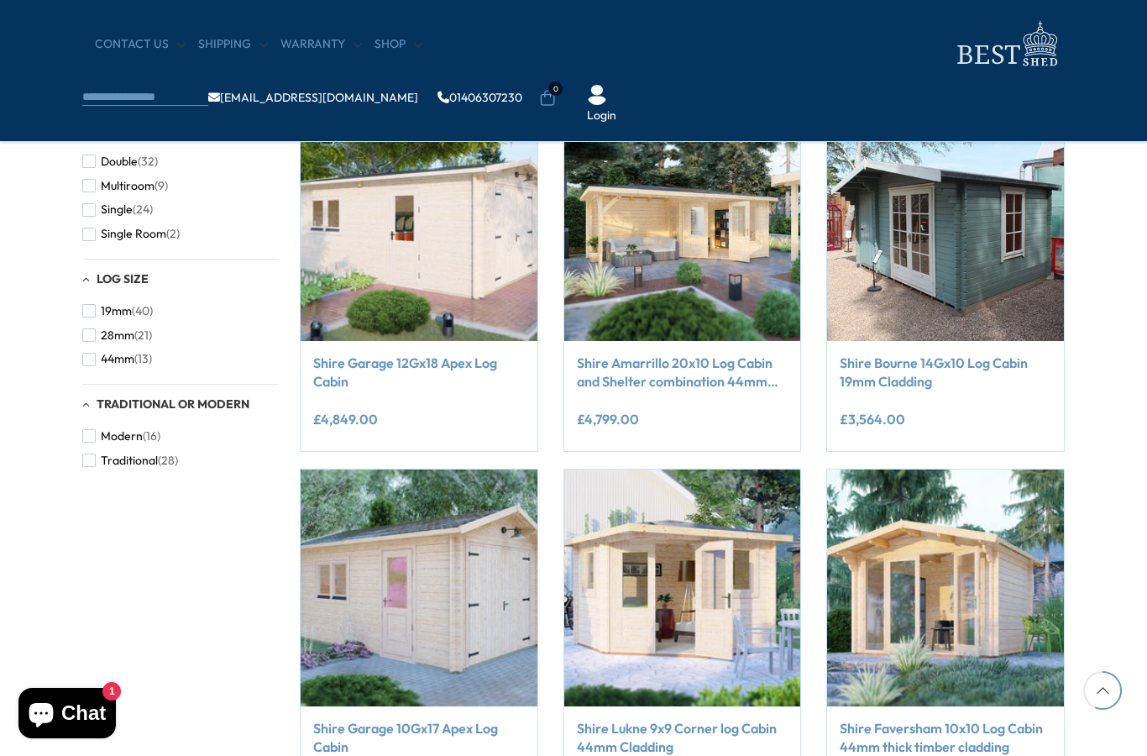
scroll to position [1035, 0]
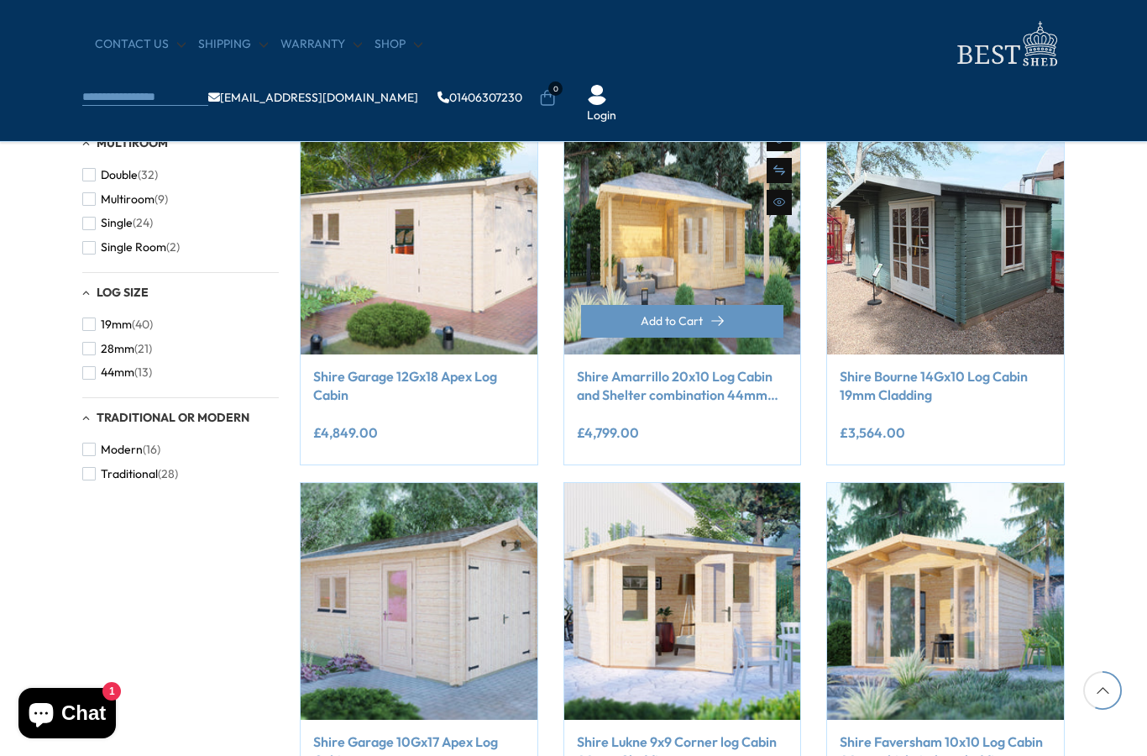
click at [718, 237] on img at bounding box center [682, 236] width 237 height 237
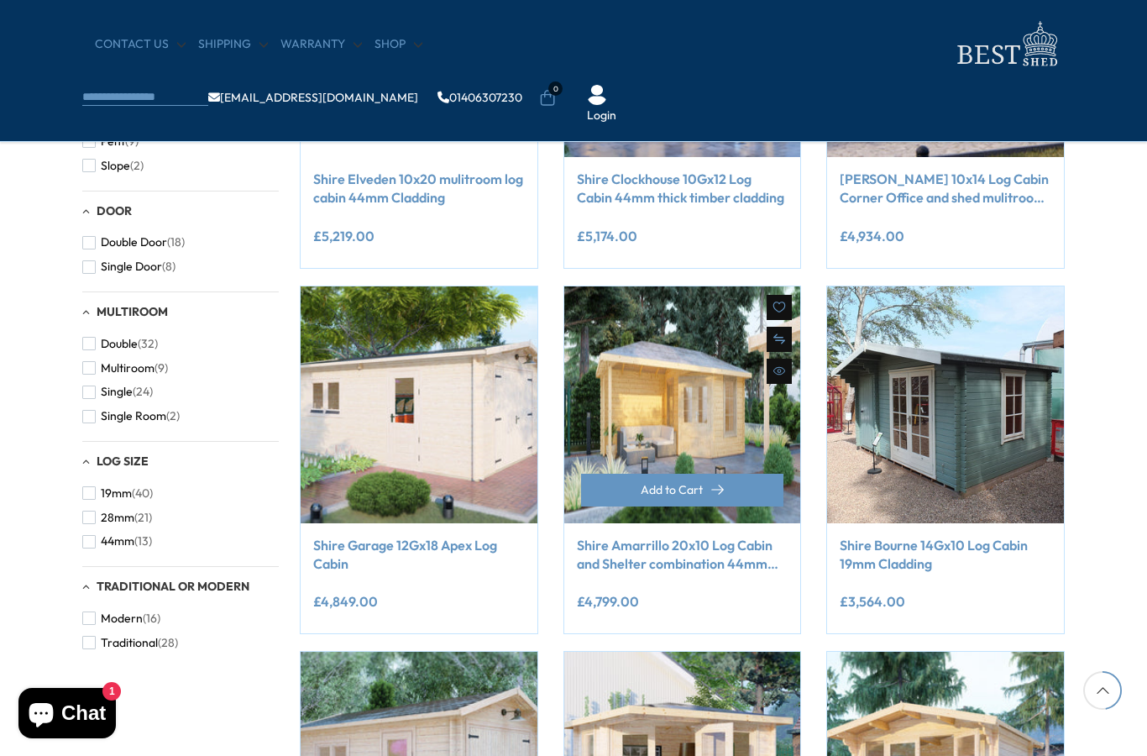
scroll to position [865, 0]
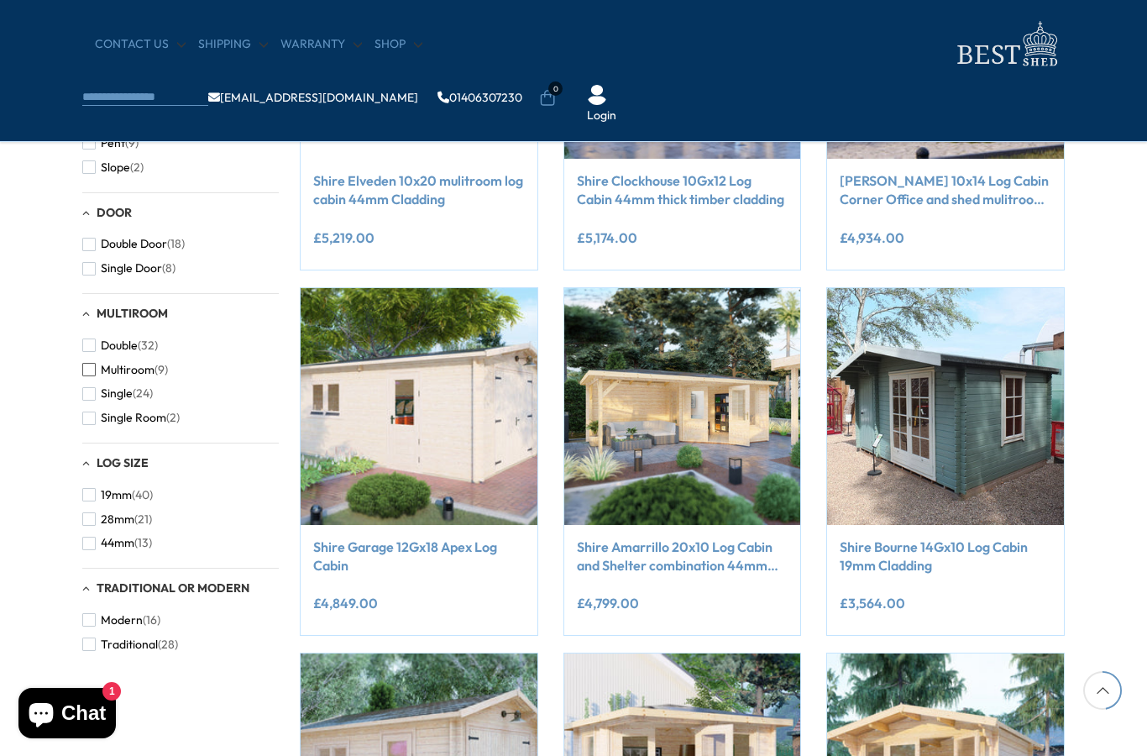
click at [91, 363] on span "button" at bounding box center [88, 369] width 13 height 13
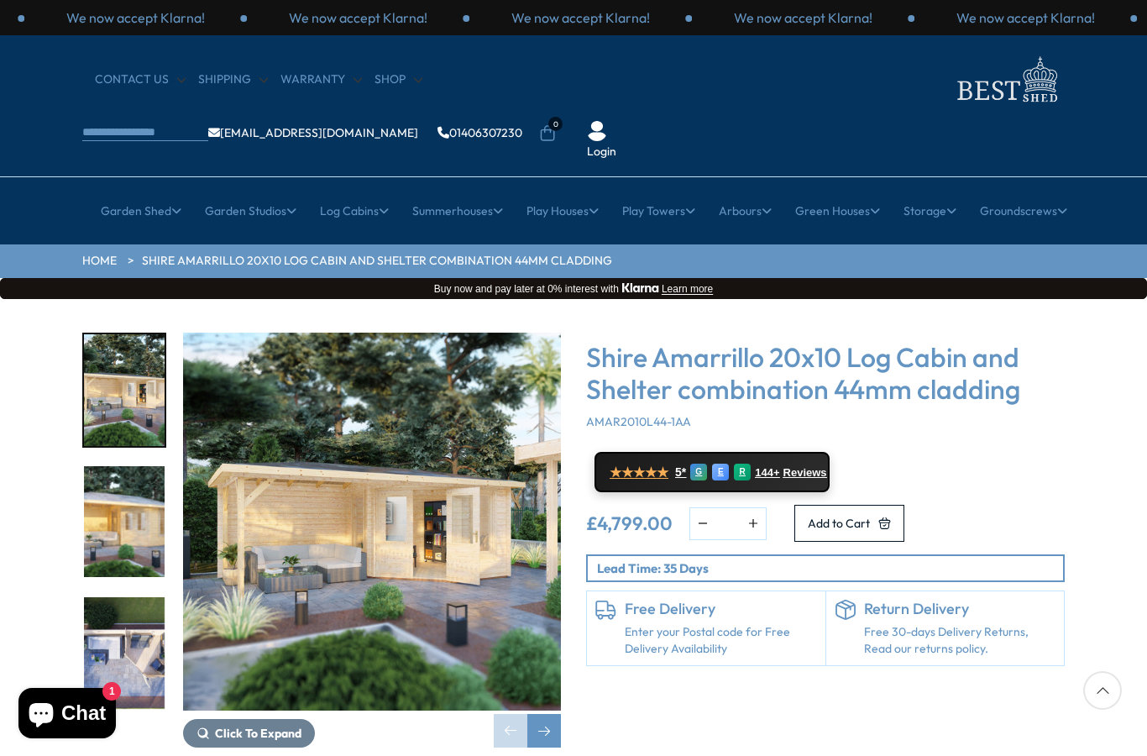
click at [400, 437] on img "1 / 8" at bounding box center [372, 521] width 378 height 378
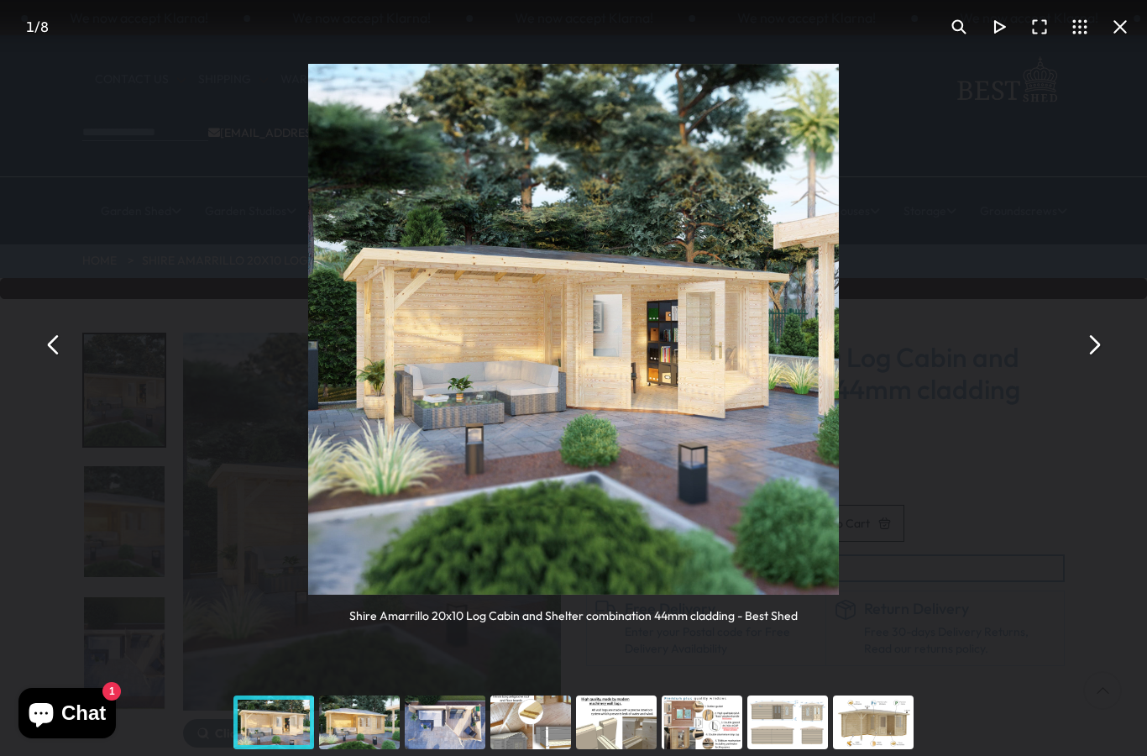
click at [1105, 336] on button "You can close this modal content with the ESC key" at bounding box center [1093, 344] width 40 height 40
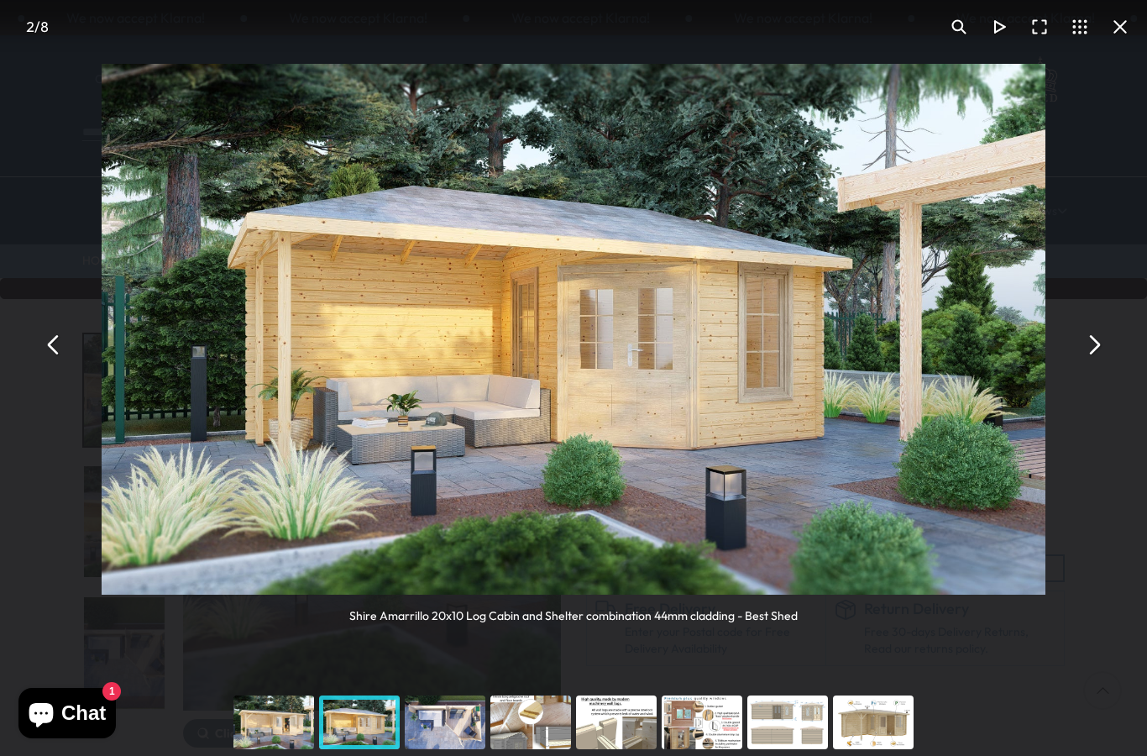
click at [1102, 332] on button "You can close this modal content with the ESC key" at bounding box center [1093, 344] width 40 height 40
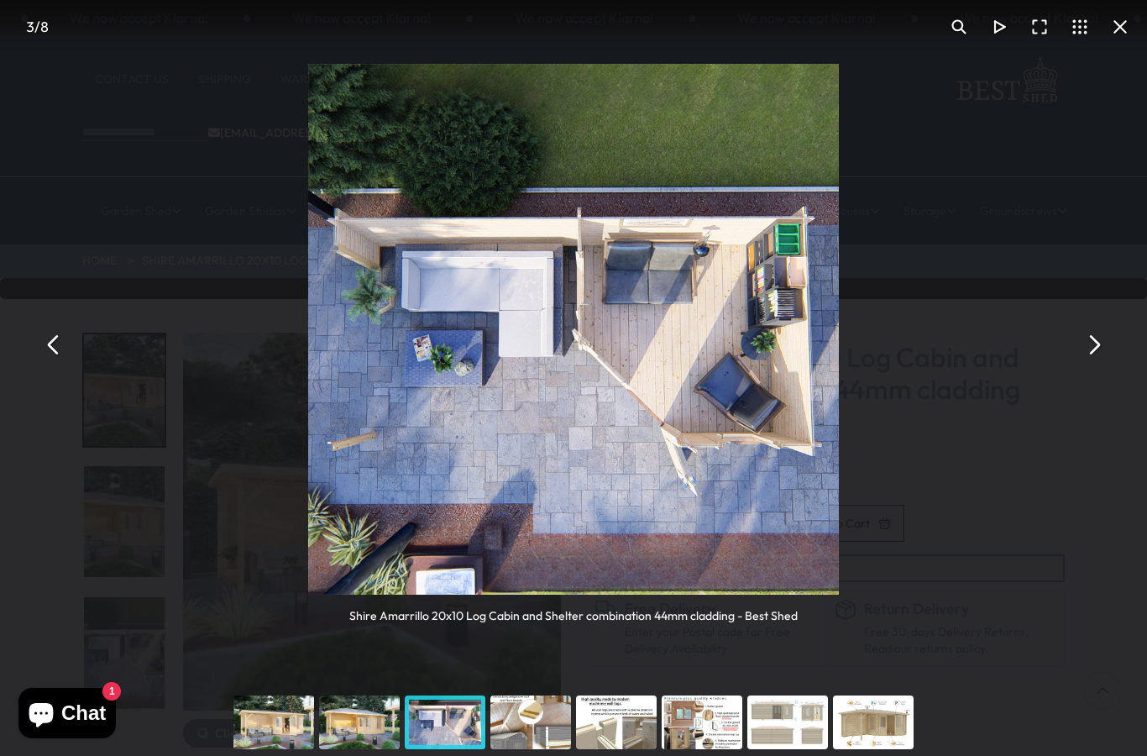
click at [1101, 332] on button "You can close this modal content with the ESC key" at bounding box center [1093, 344] width 40 height 40
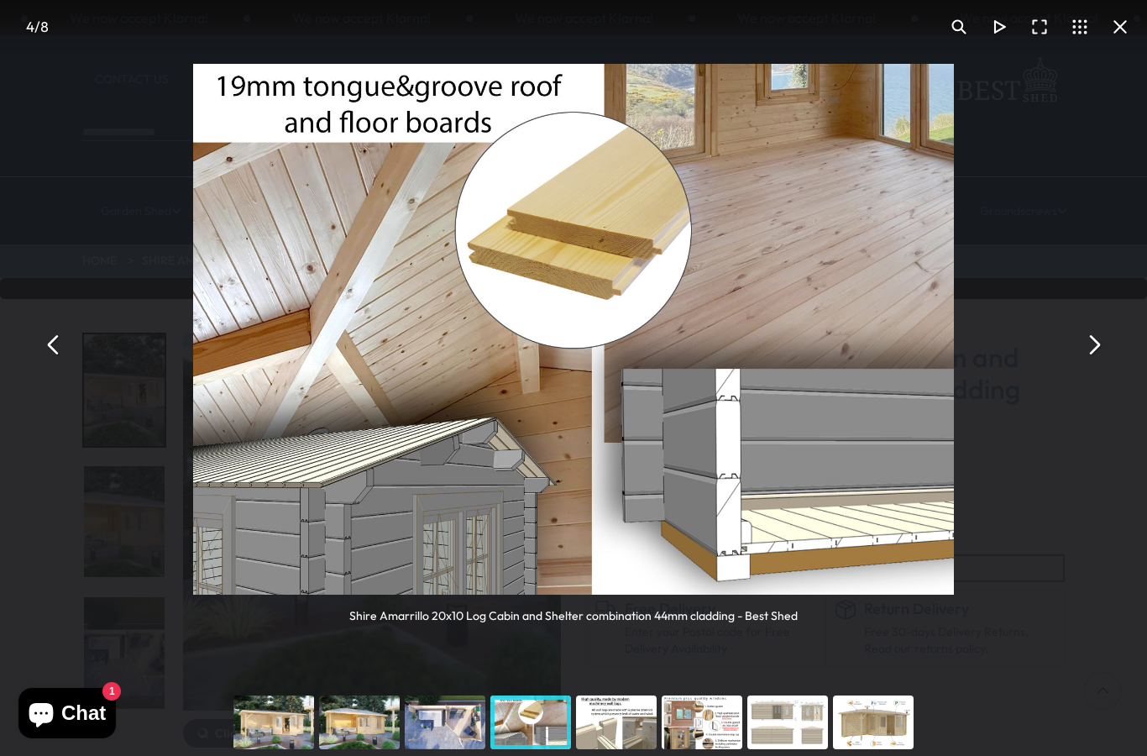
click at [1097, 332] on button "You can close this modal content with the ESC key" at bounding box center [1093, 344] width 40 height 40
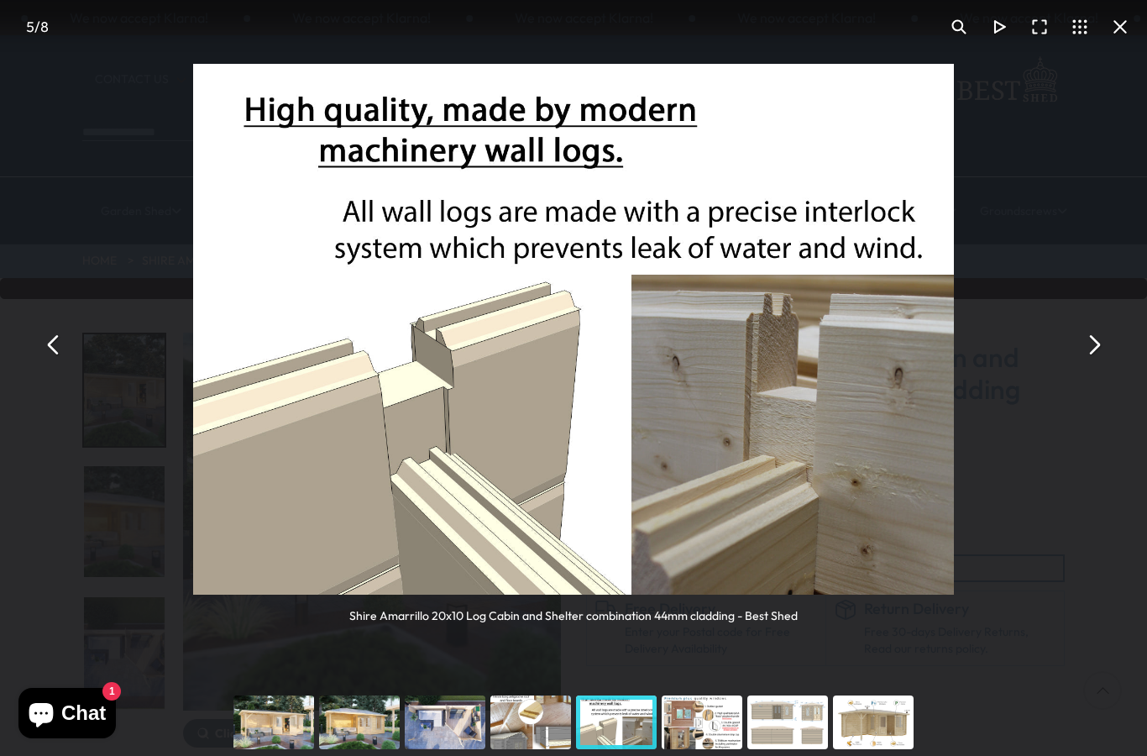
click at [1094, 332] on button "You can close this modal content with the ESC key" at bounding box center [1093, 344] width 40 height 40
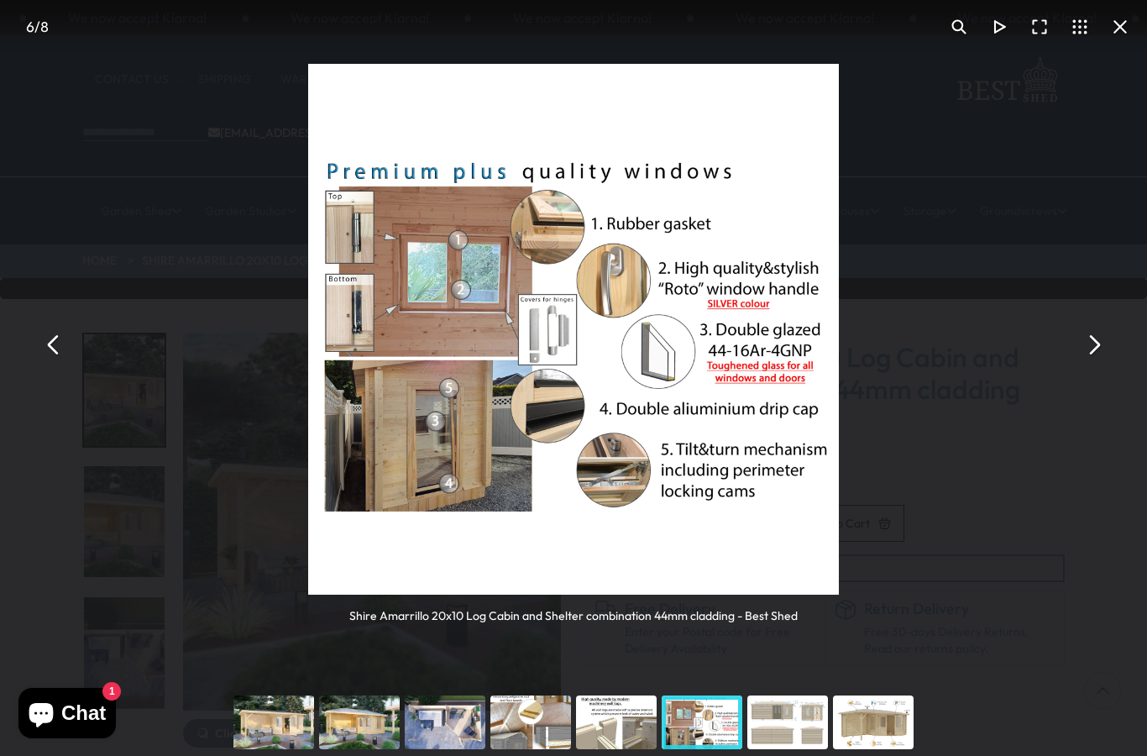
click at [1094, 337] on button "You can close this modal content with the ESC key" at bounding box center [1093, 344] width 40 height 40
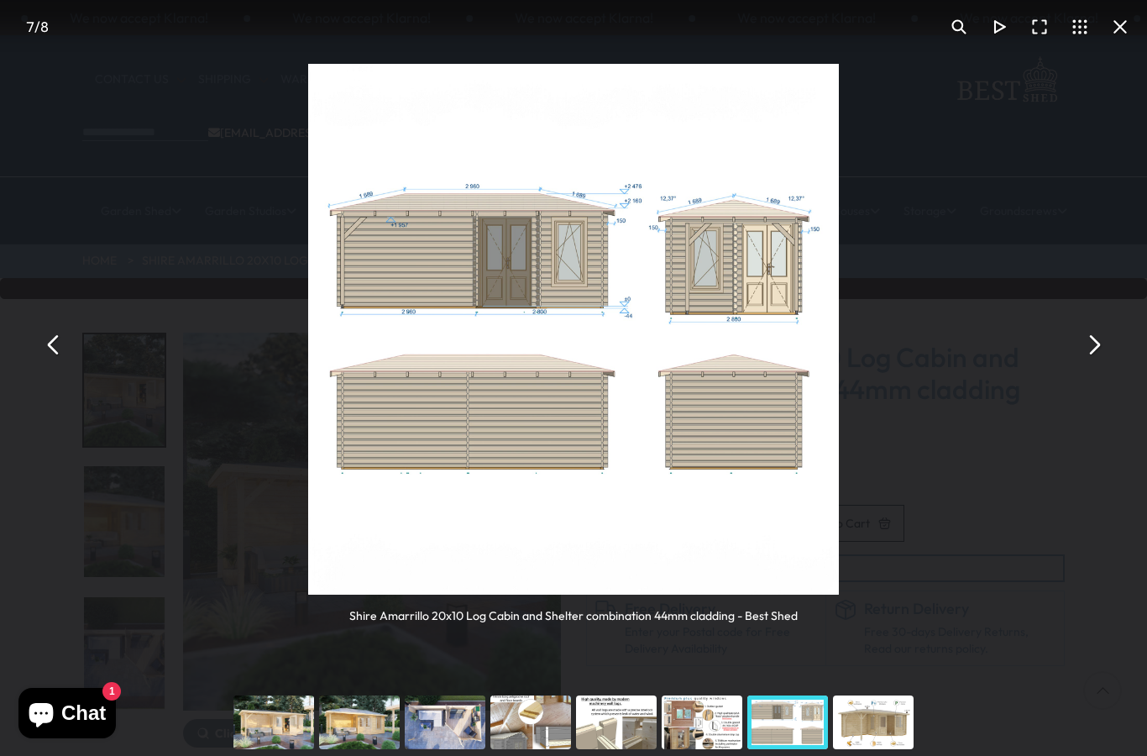
click at [1095, 330] on button "You can close this modal content with the ESC key" at bounding box center [1093, 344] width 40 height 40
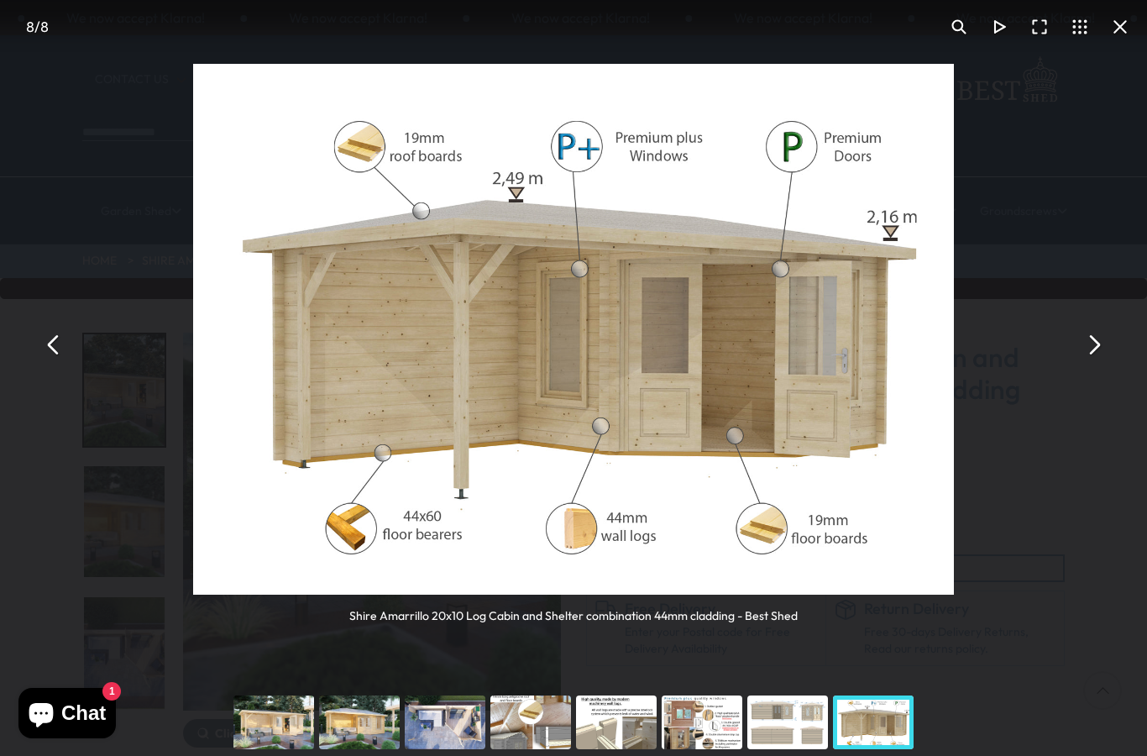
click at [1098, 331] on button "You can close this modal content with the ESC key" at bounding box center [1093, 344] width 40 height 40
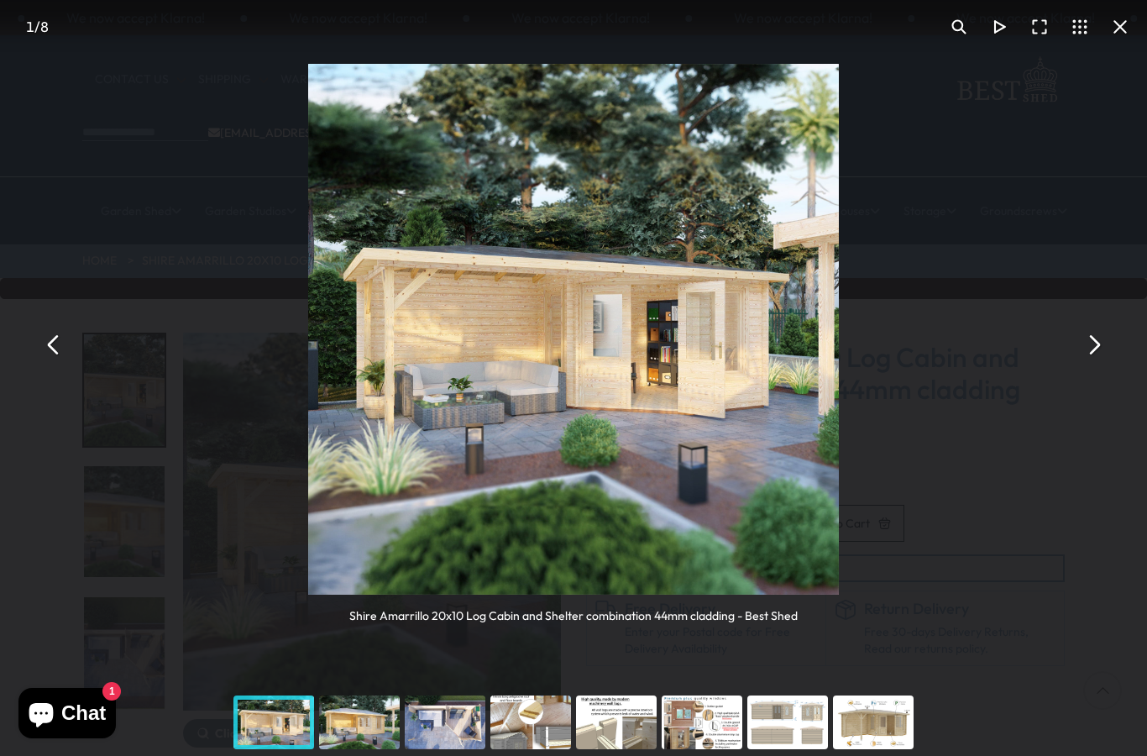
click at [1084, 349] on button "You can close this modal content with the ESC key" at bounding box center [1093, 344] width 40 height 40
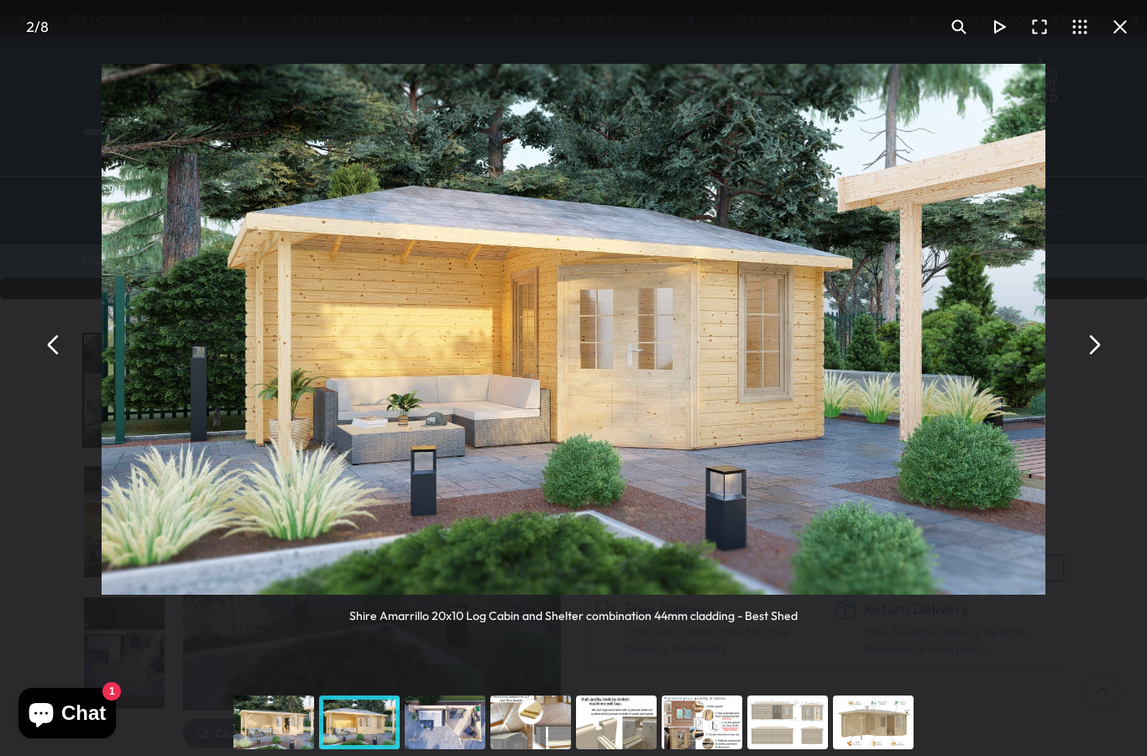
click at [1095, 348] on button "You can close this modal content with the ESC key" at bounding box center [1093, 344] width 40 height 40
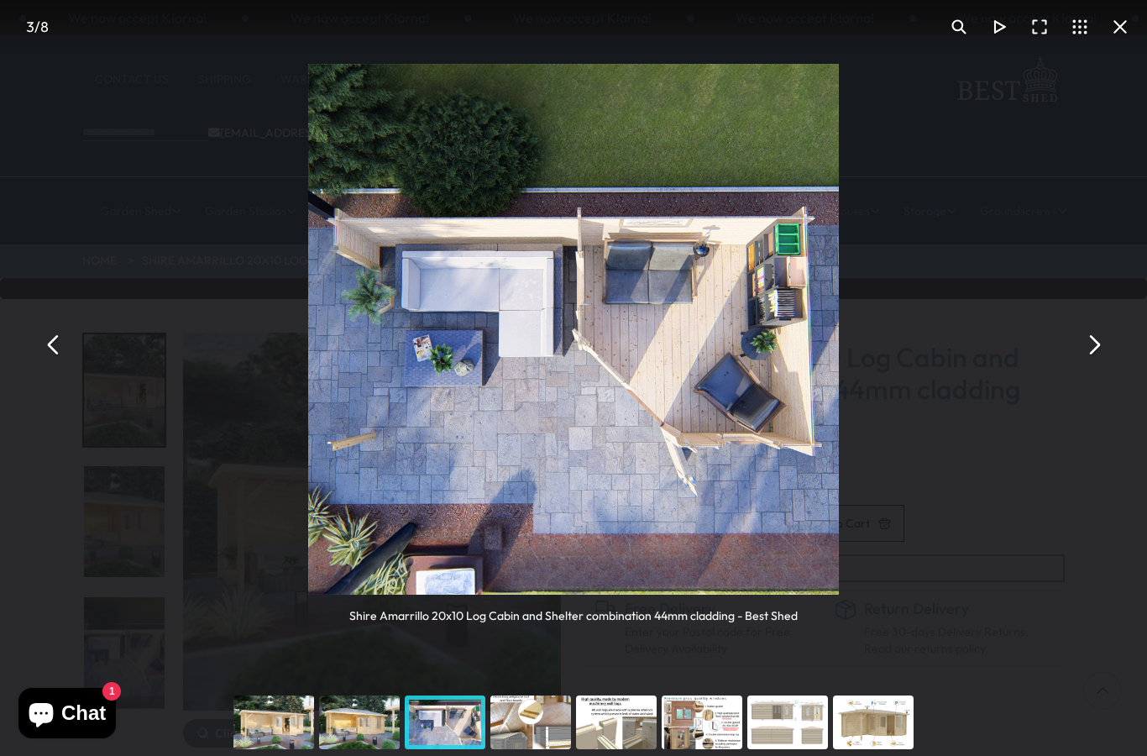
click at [1125, 32] on button "You can close this modal content with the ESC key" at bounding box center [1120, 27] width 40 height 40
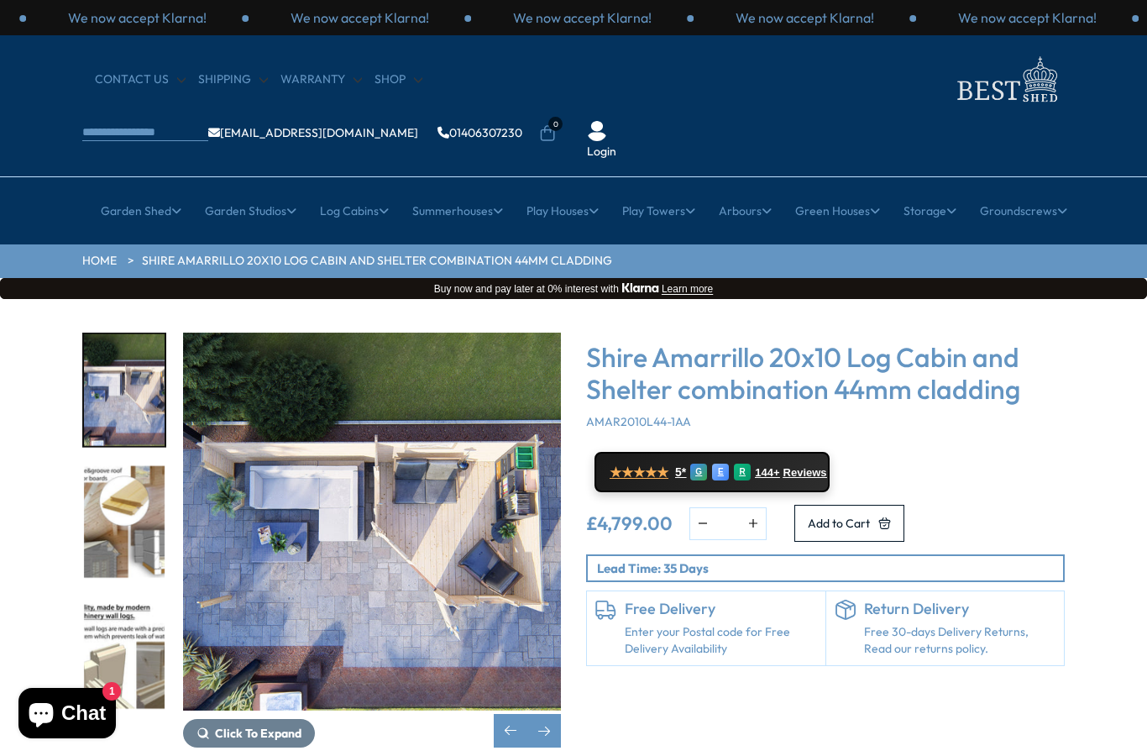
click at [674, 599] on h6 "Free Delivery" at bounding box center [721, 608] width 192 height 18
click at [693, 624] on link "Enter your Postal code for Free Delivery Availability" at bounding box center [721, 640] width 192 height 33
click at [693, 599] on h6 "Free Delivery" at bounding box center [721, 608] width 192 height 18
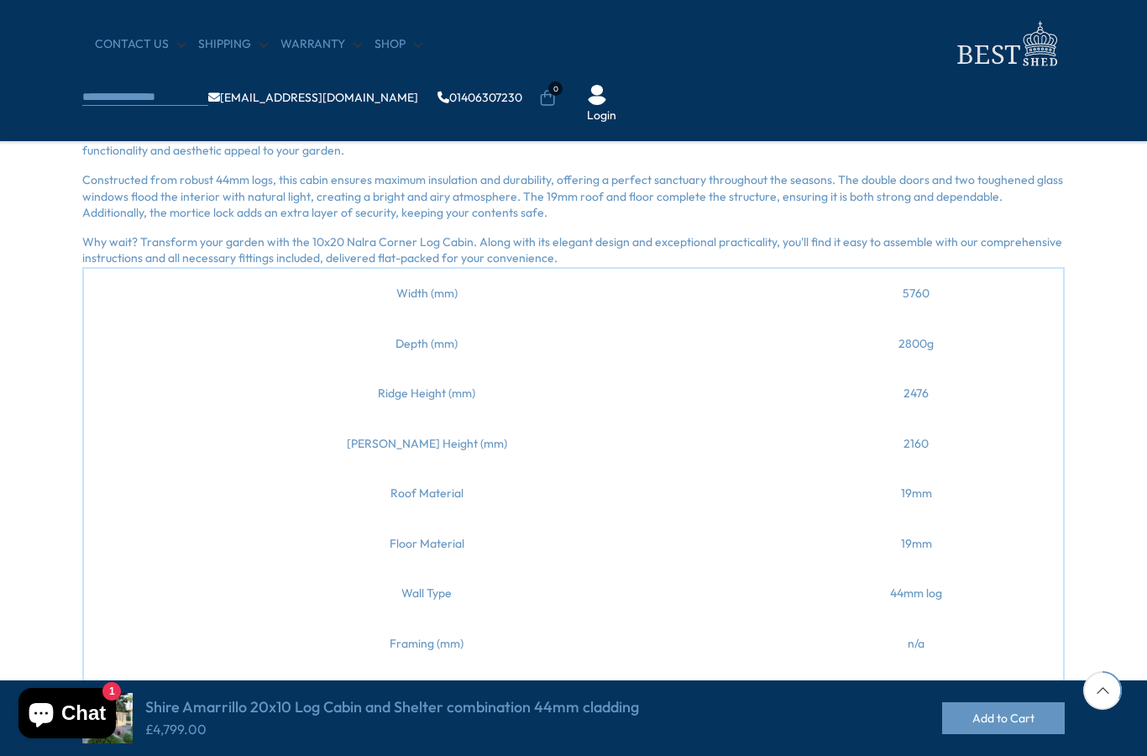
scroll to position [635, 0]
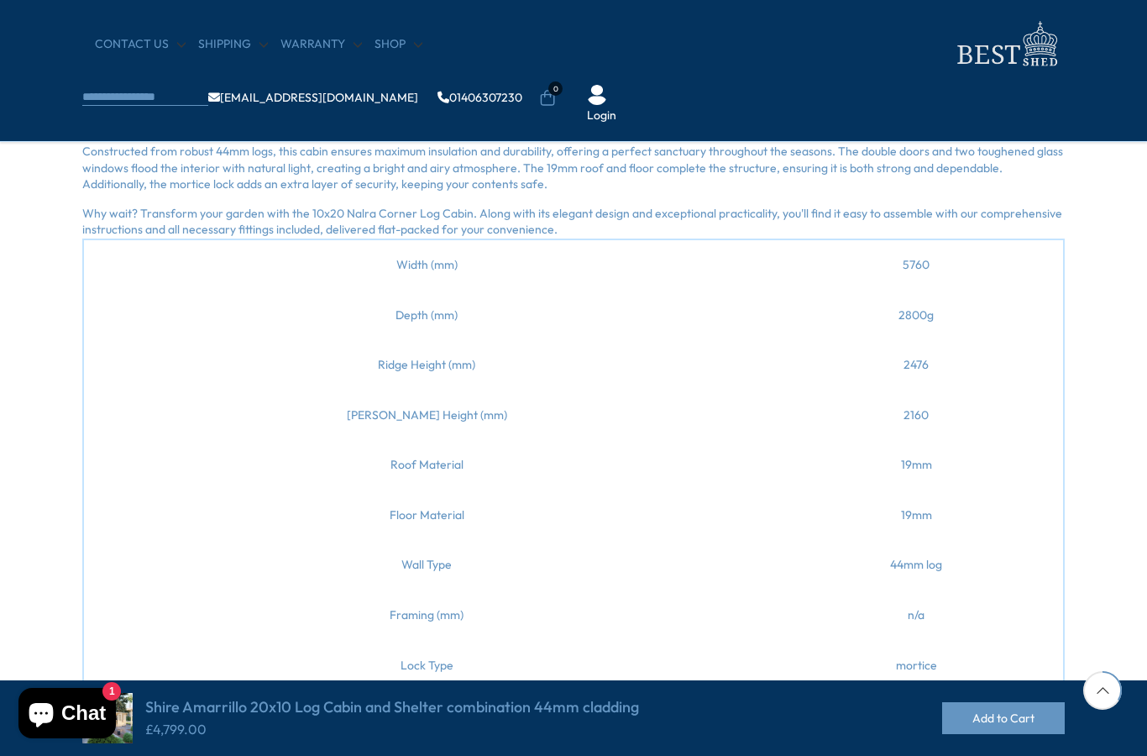
click at [1039, 593] on td "n/a" at bounding box center [916, 615] width 295 height 50
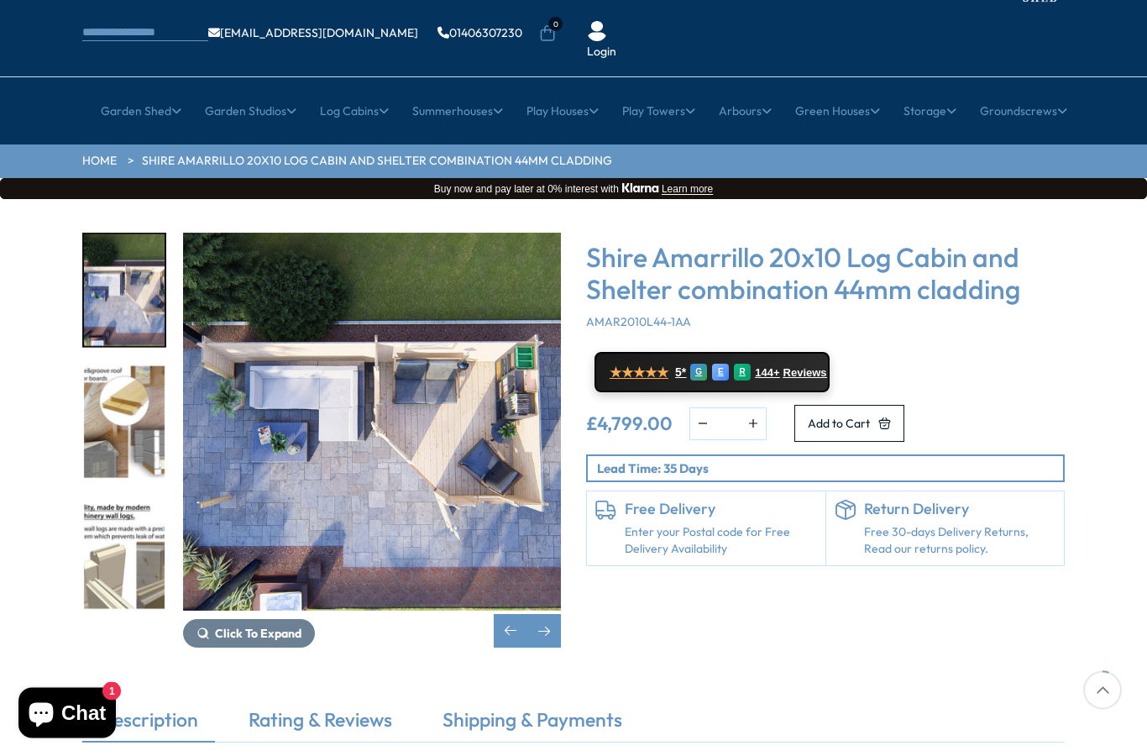
scroll to position [77, 0]
